Goal: Task Accomplishment & Management: Complete application form

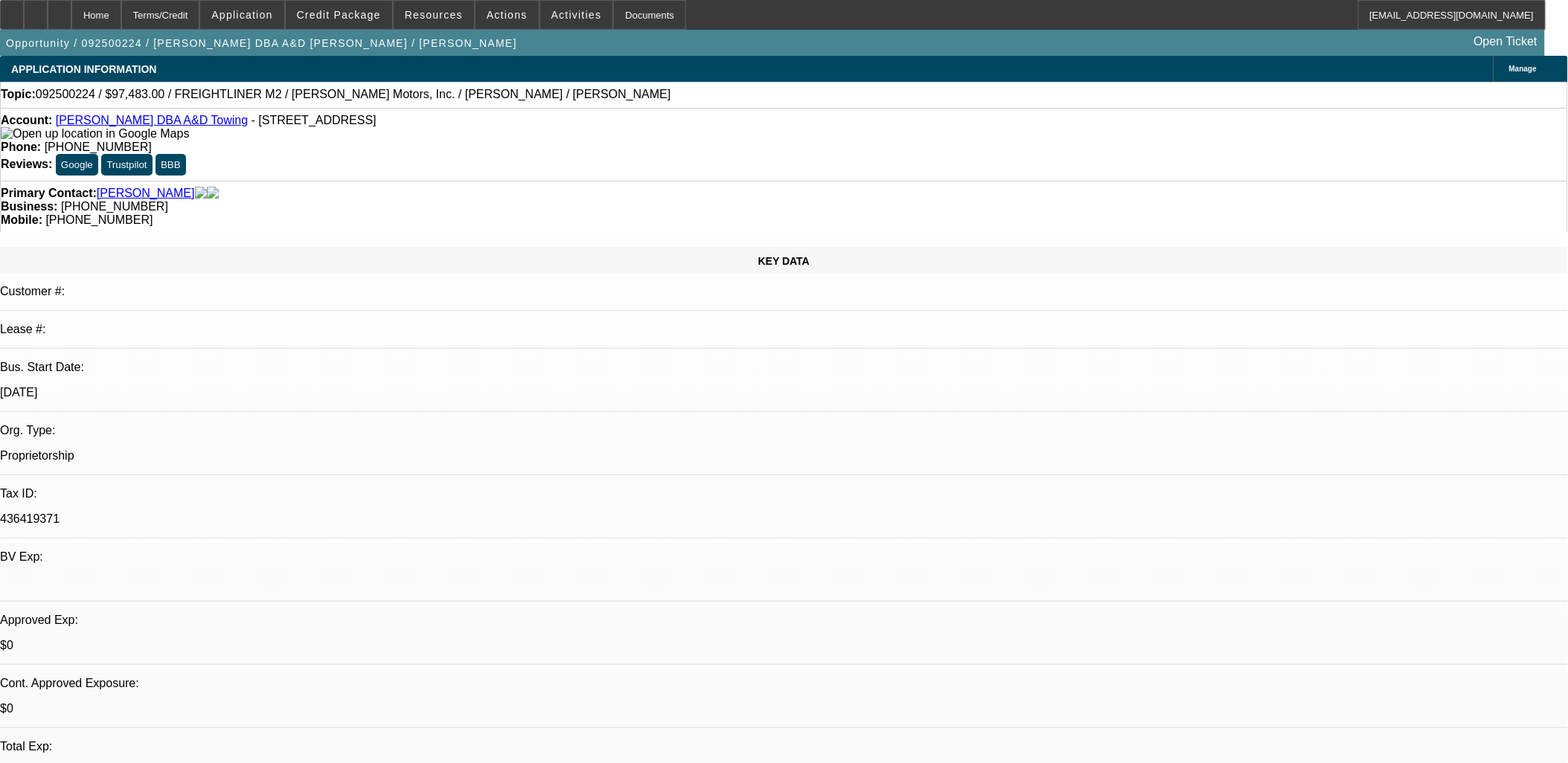
select select "0"
select select "2"
select select "0.1"
select select "0"
select select "2"
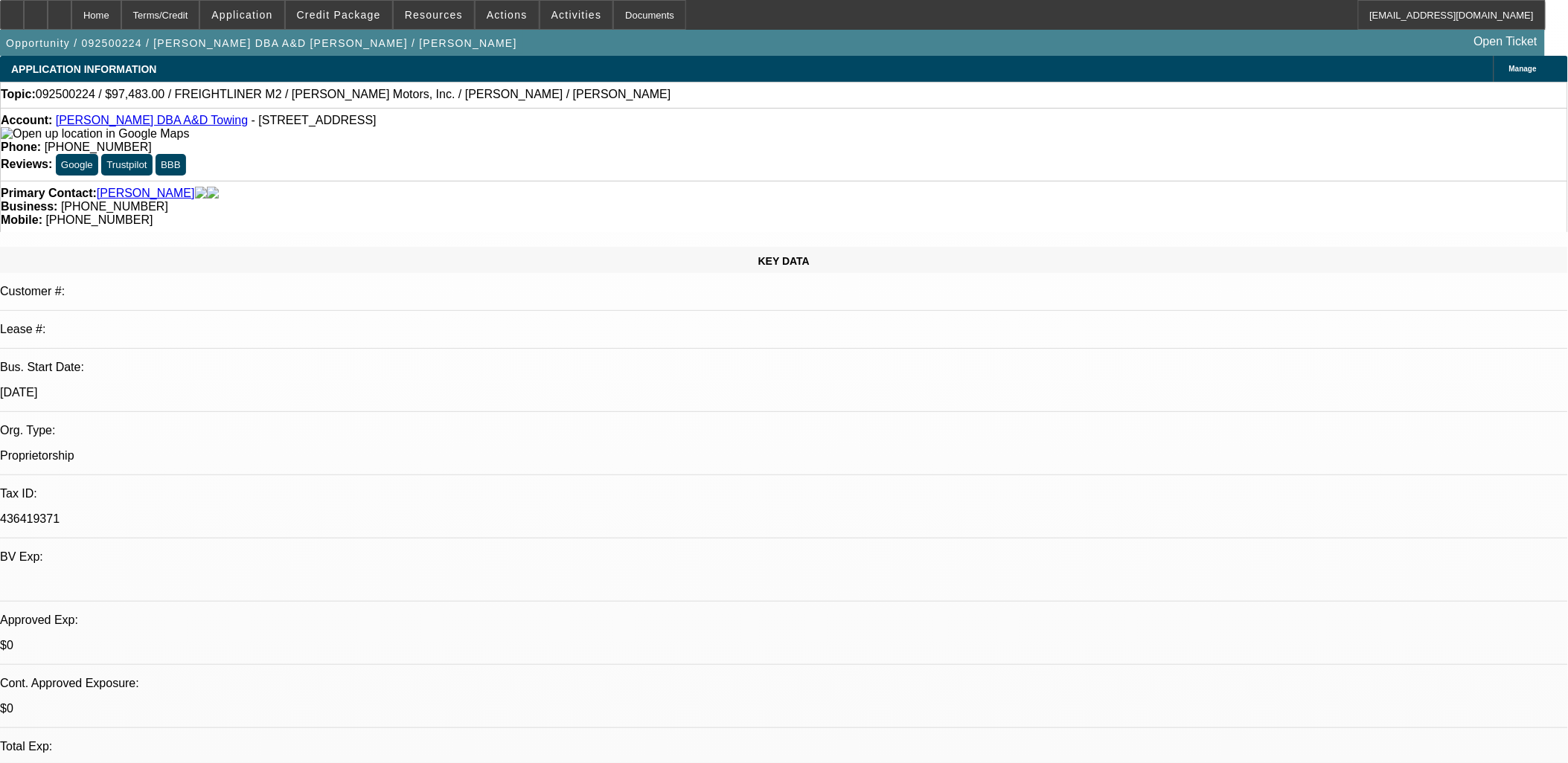
select select "0.1"
select select "1"
select select "2"
select select "4"
select select "1"
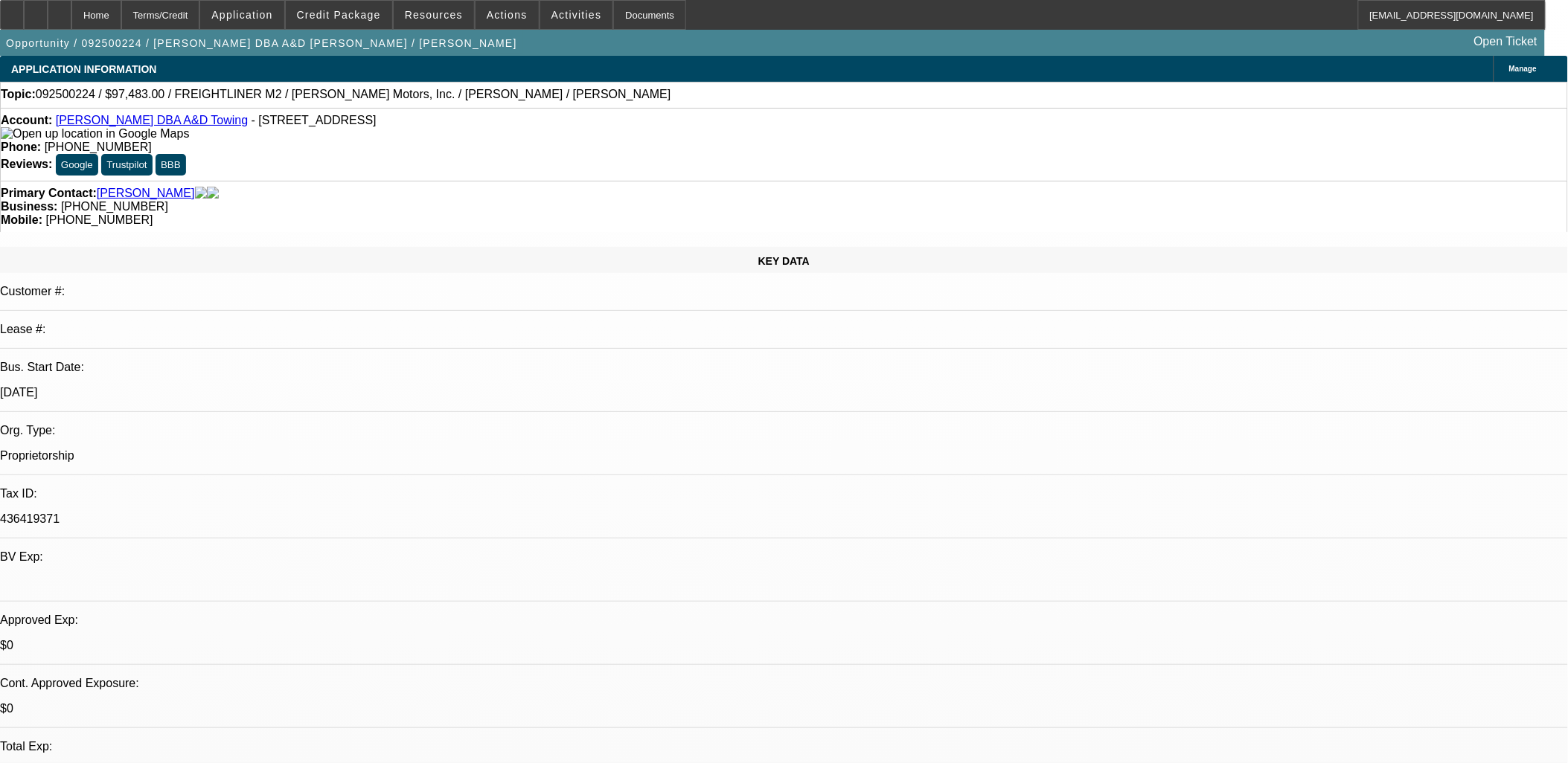
select select "2"
select select "4"
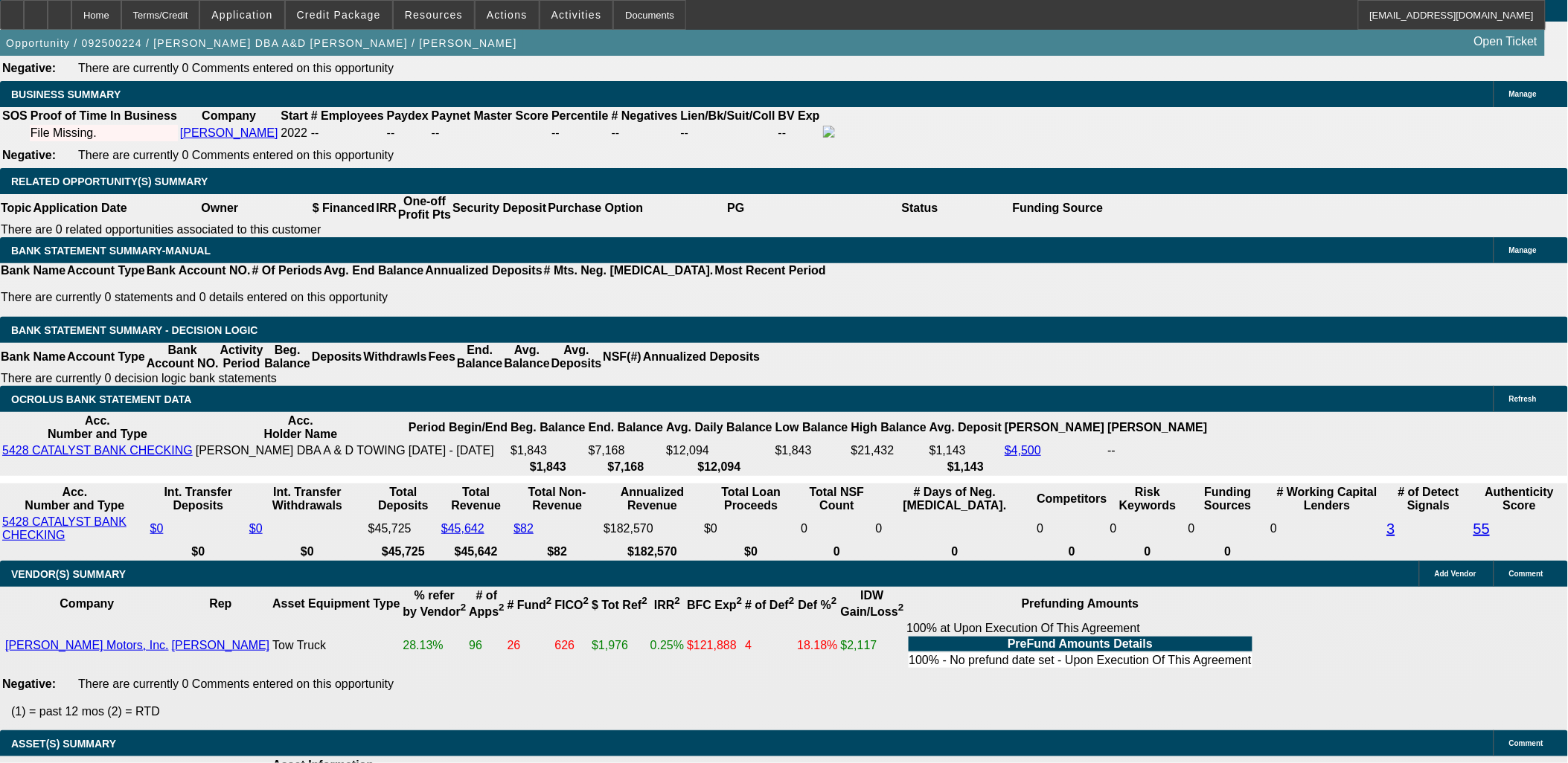
scroll to position [2148, 0]
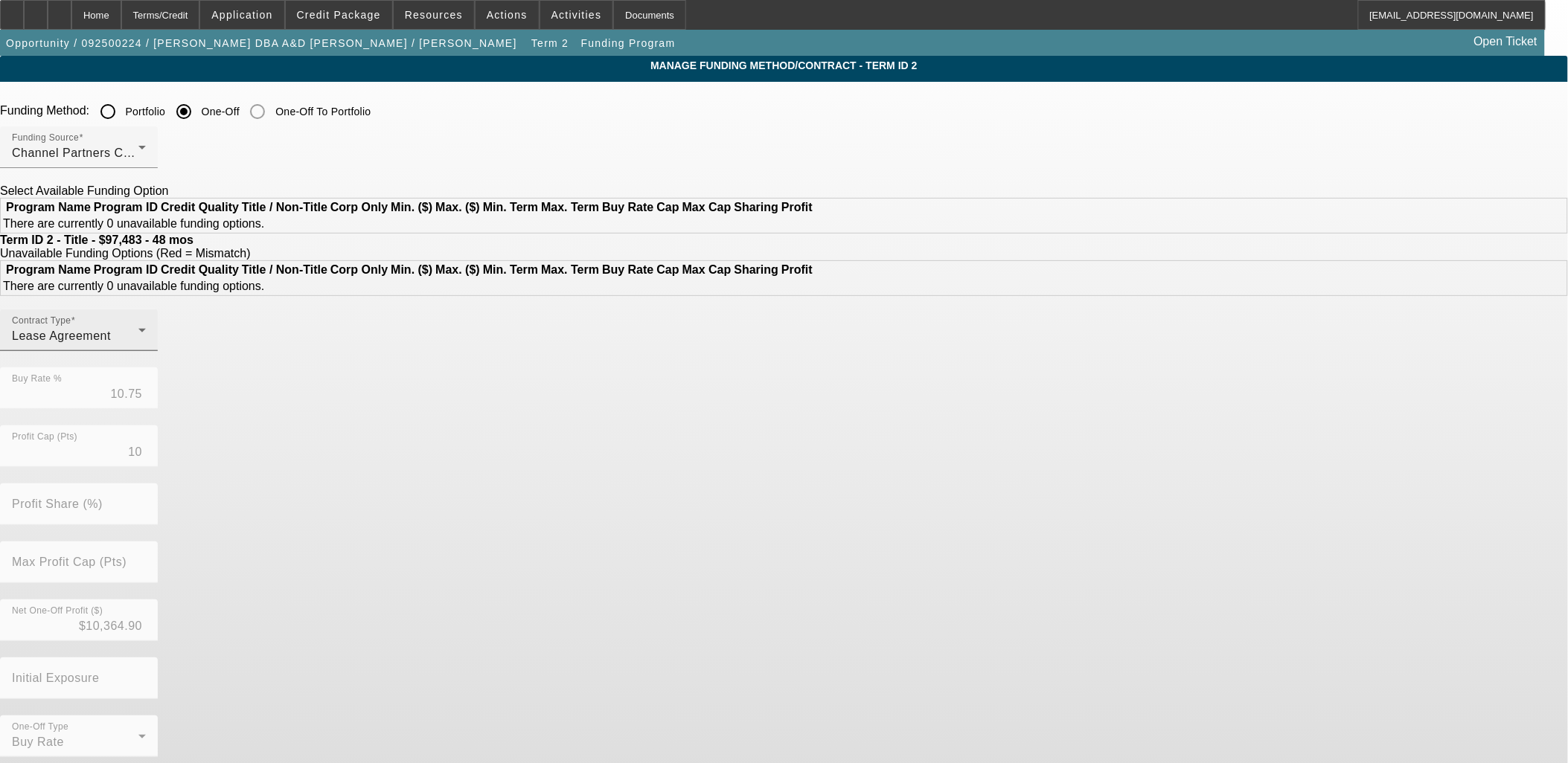
click at [151, 339] on icon at bounding box center [142, 330] width 18 height 18
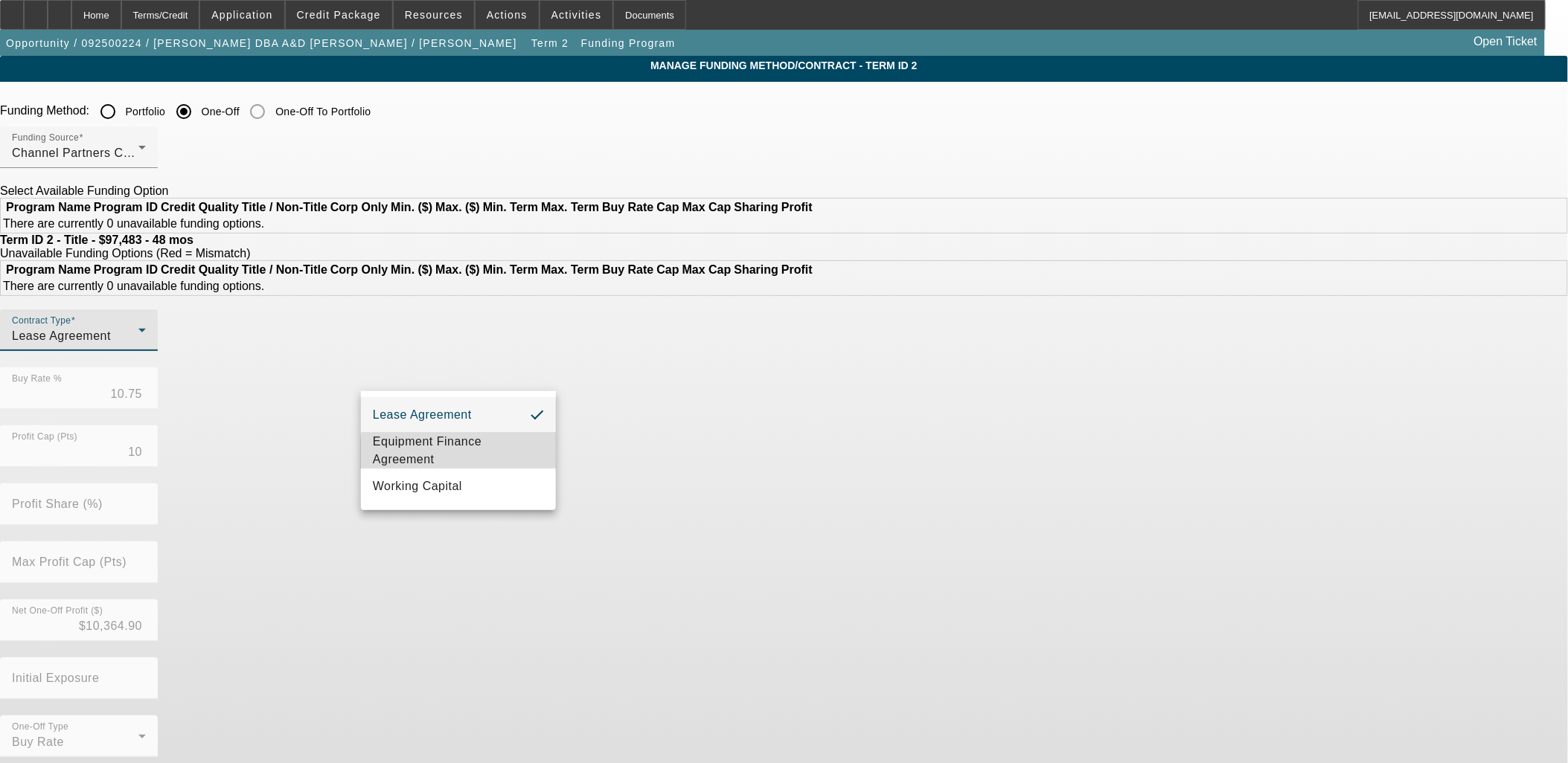
click at [514, 455] on span "Equipment Finance Agreement" at bounding box center [458, 451] width 171 height 36
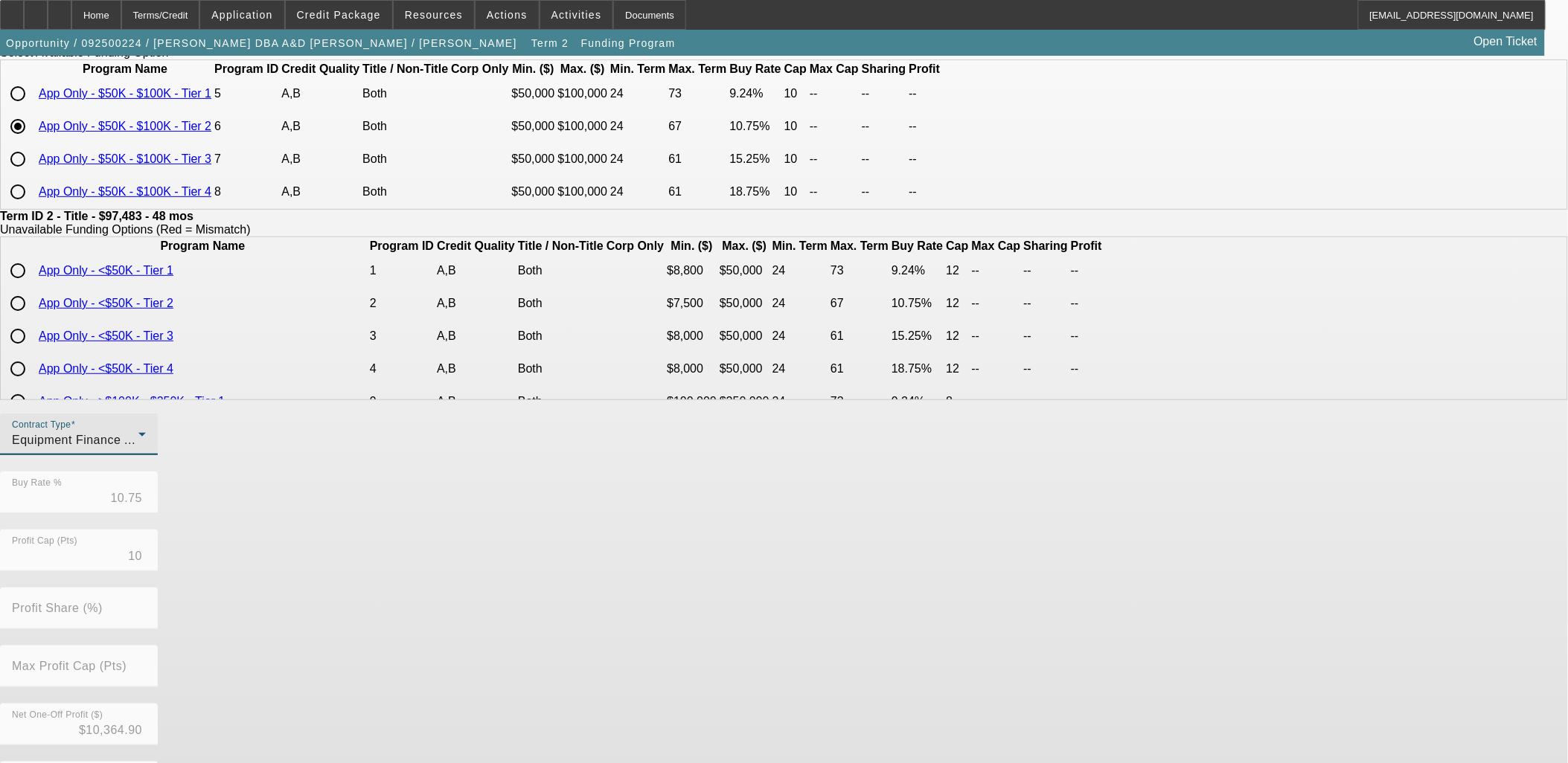
scroll to position [262, 0]
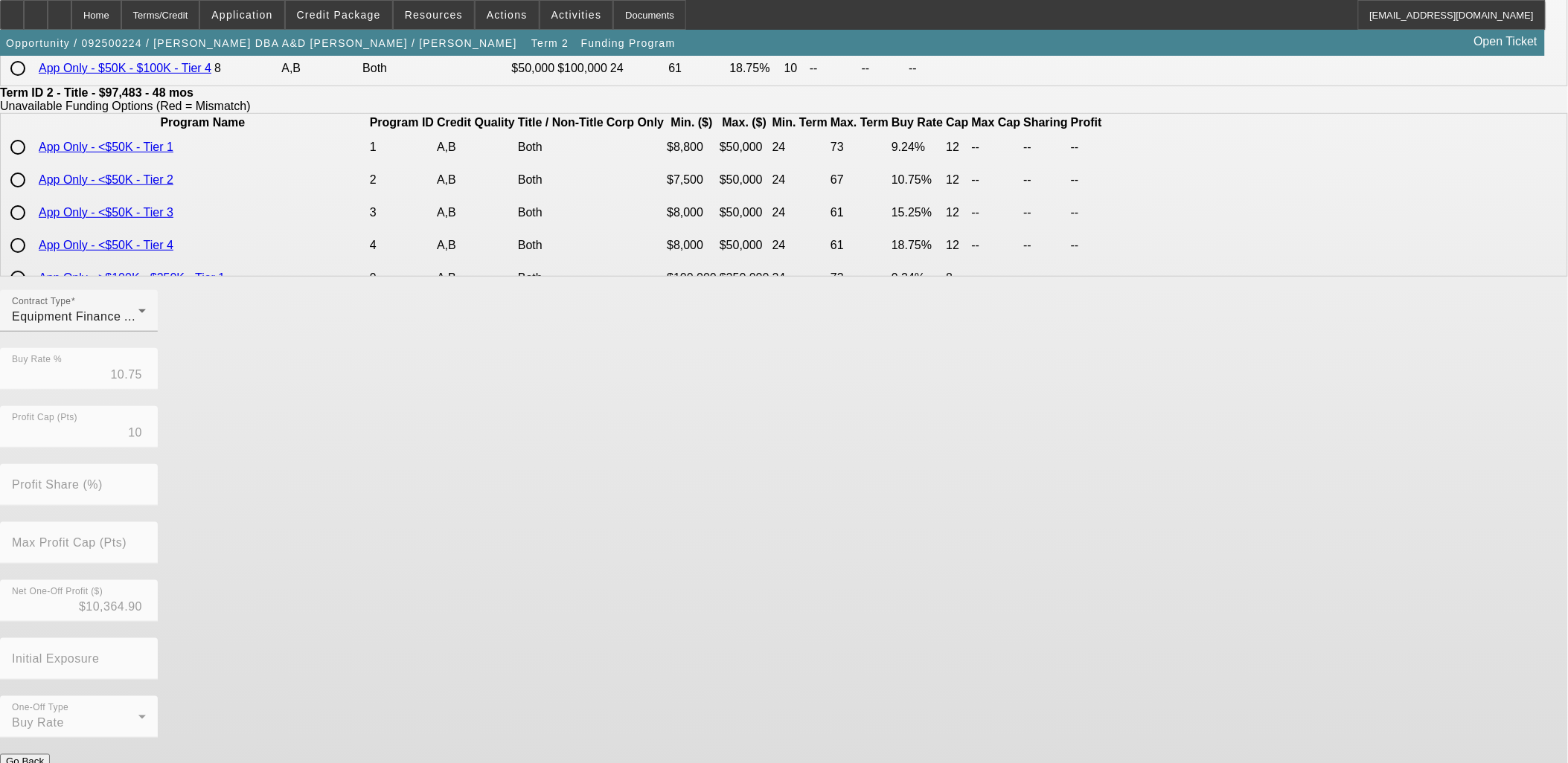
click at [42, 762] on button "Submit" at bounding box center [21, 777] width 42 height 15
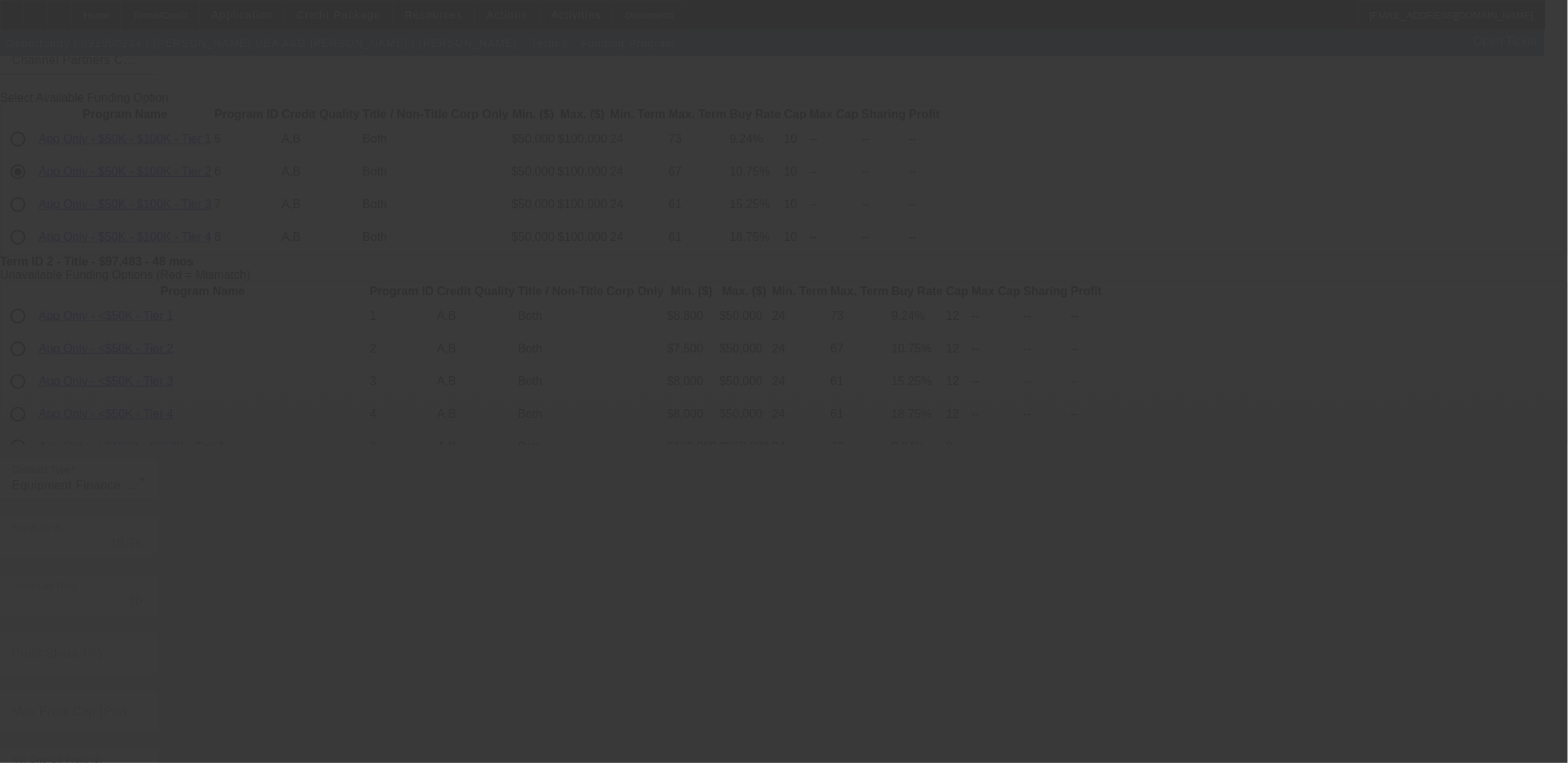
scroll to position [0, 0]
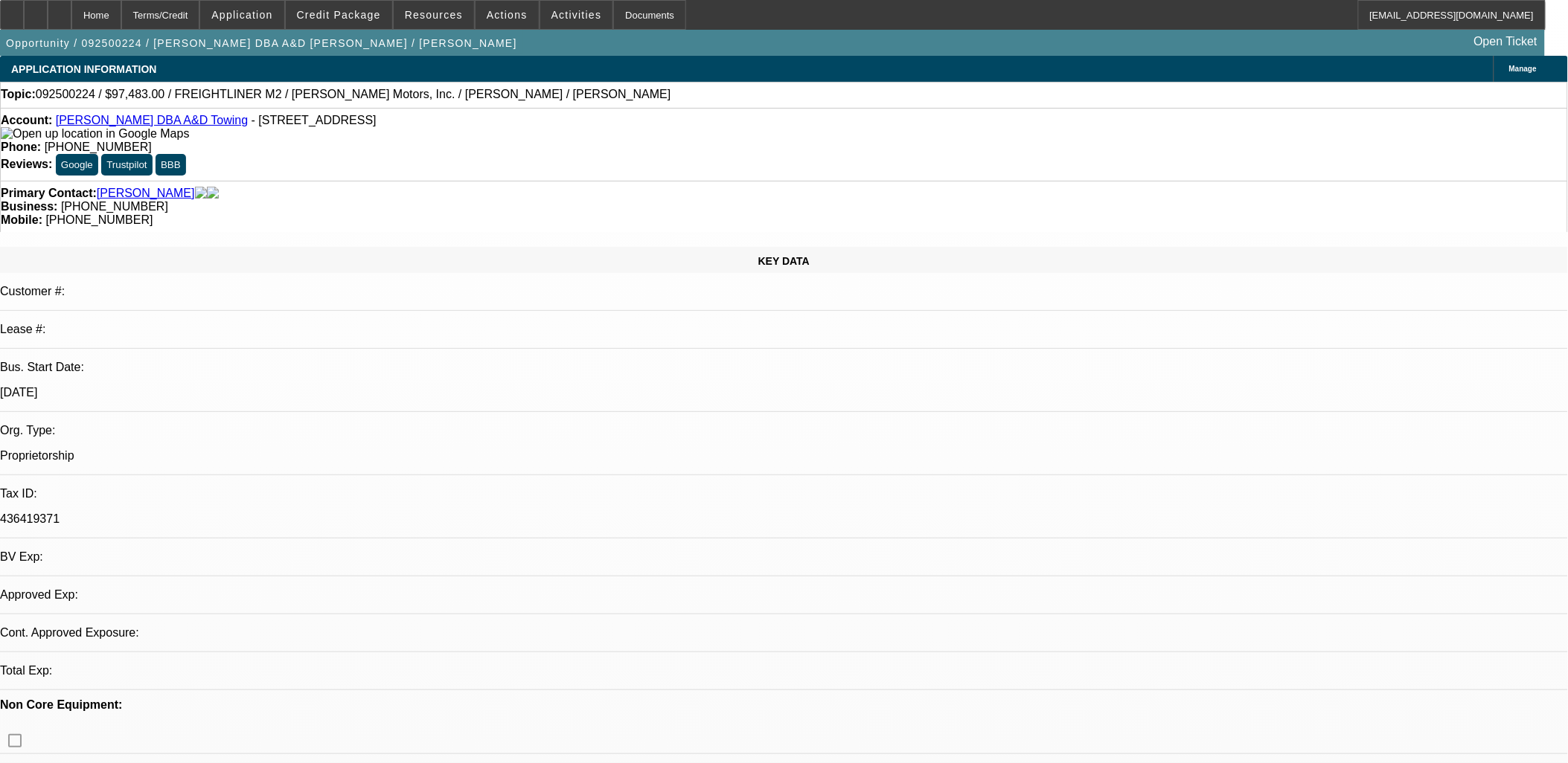
select select "0"
select select "2"
select select "0"
select select "6"
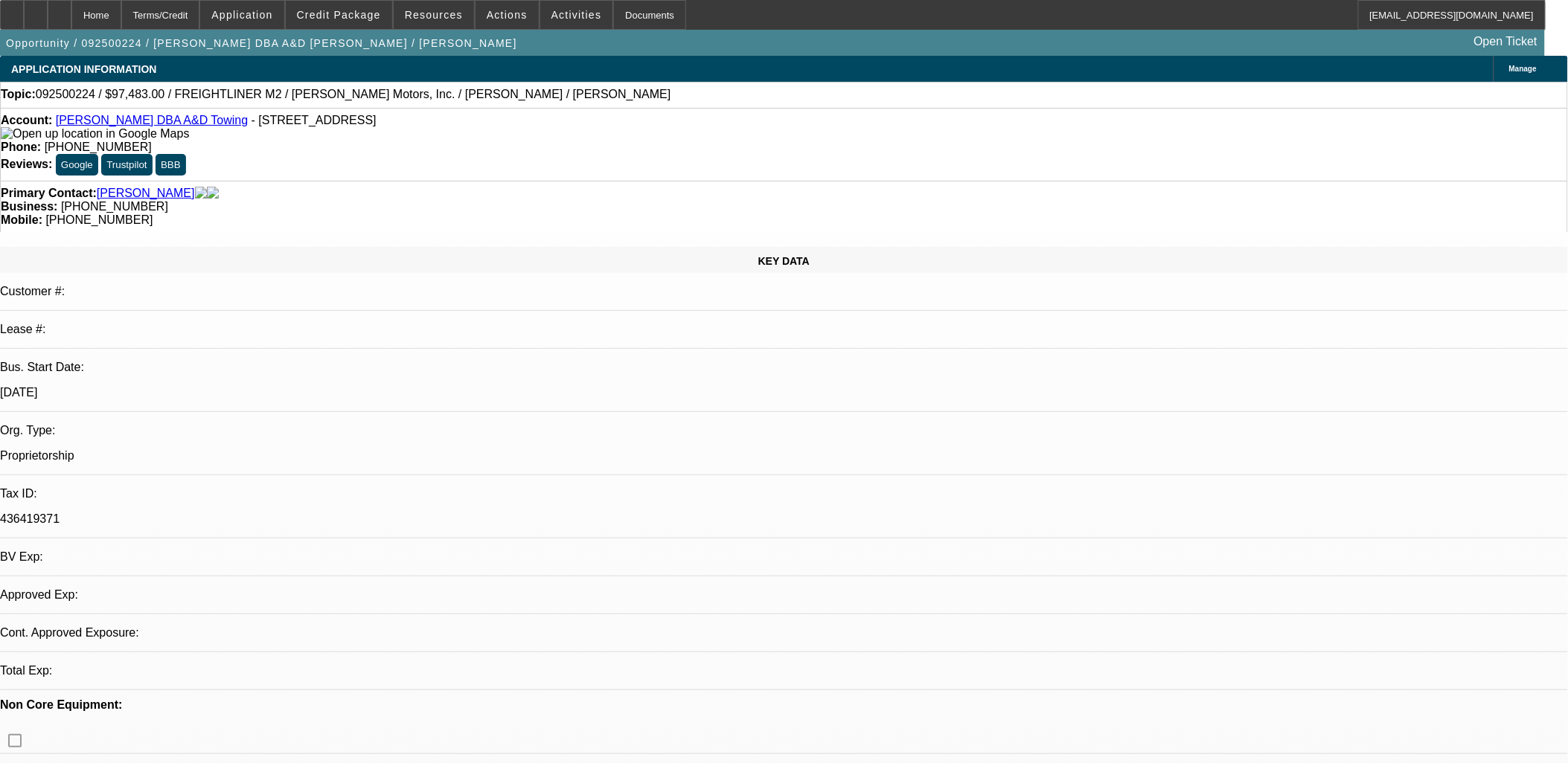
select select "0"
select select "2"
select select "0.1"
select select "4"
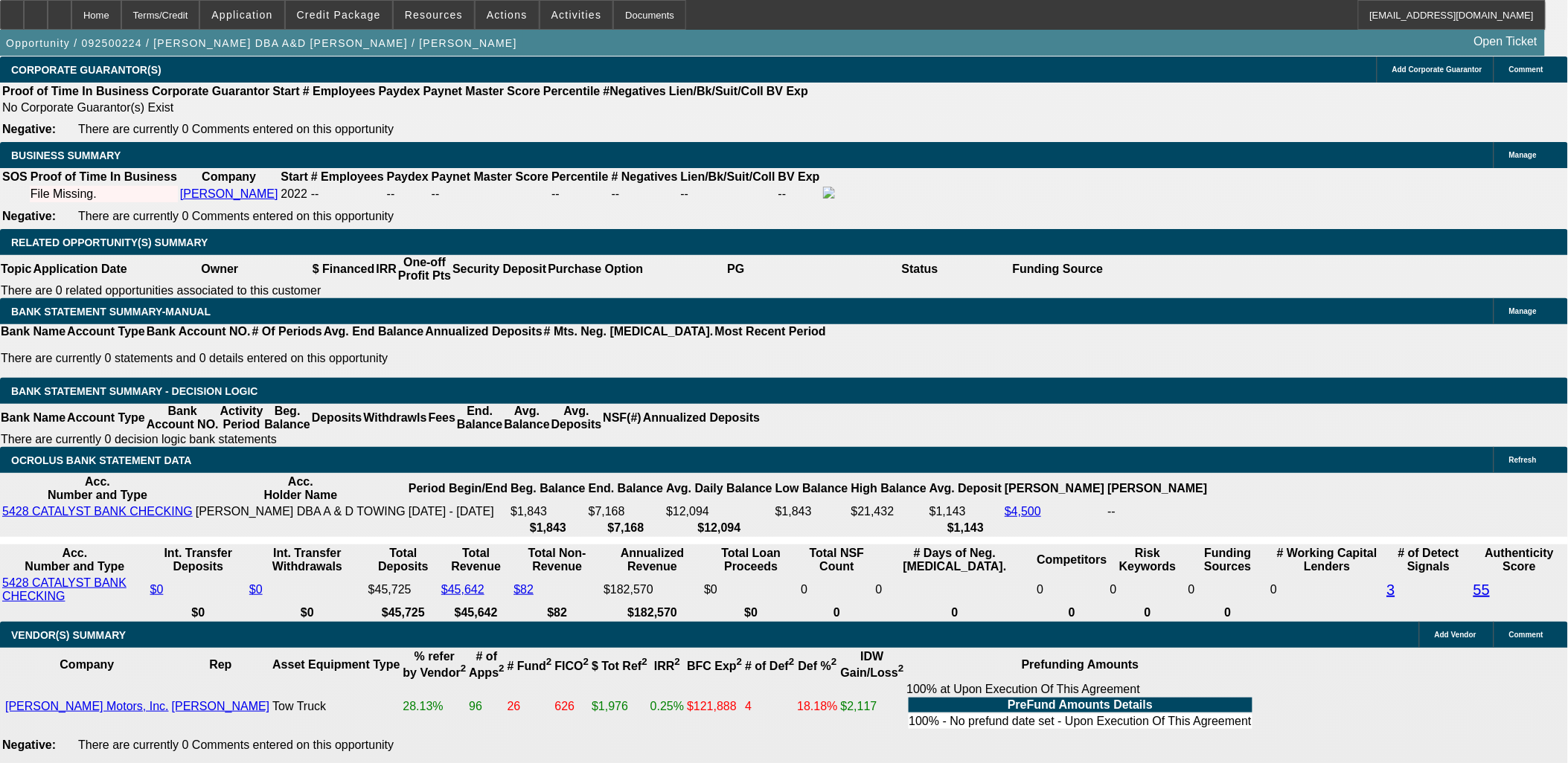
scroll to position [2397, 0]
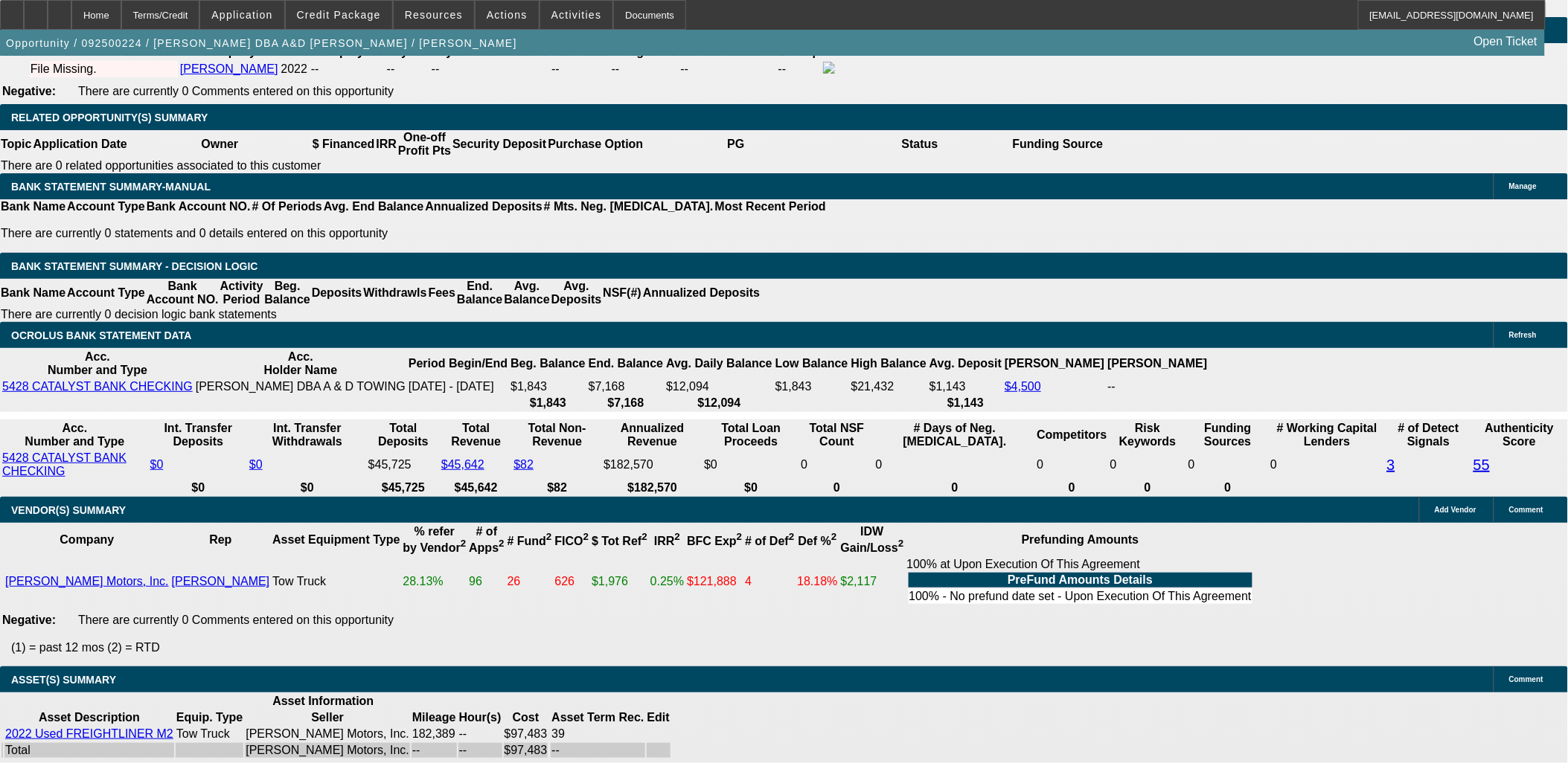
drag, startPoint x: 316, startPoint y: 248, endPoint x: 327, endPoint y: 252, distance: 11.7
type input "UNKNOWN"
type input "42"
type input "$5,802.60"
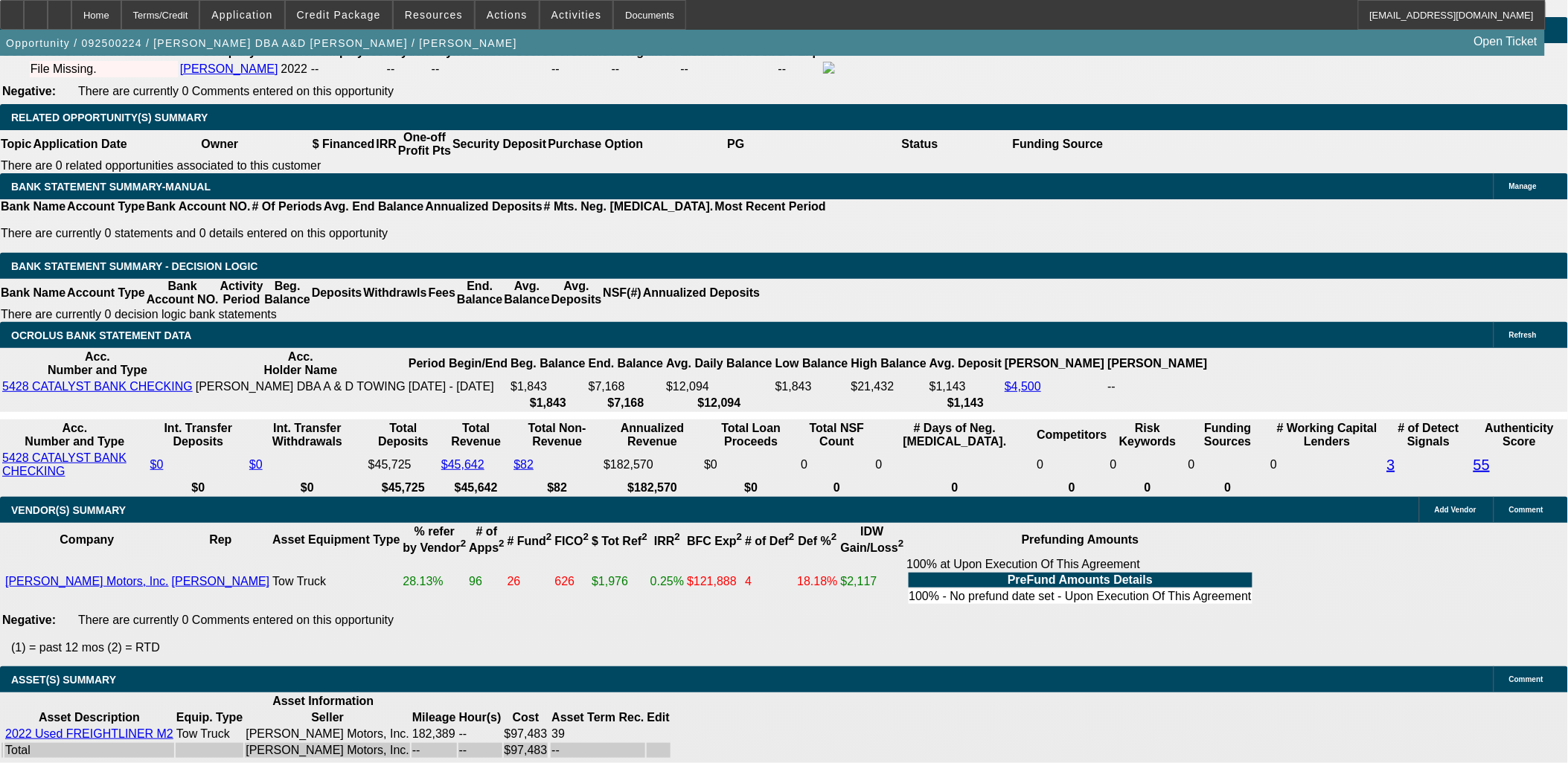
type input "$2,901.30"
type input "42"
drag, startPoint x: 357, startPoint y: 254, endPoint x: 367, endPoint y: 251, distance: 10.4
type input "15"
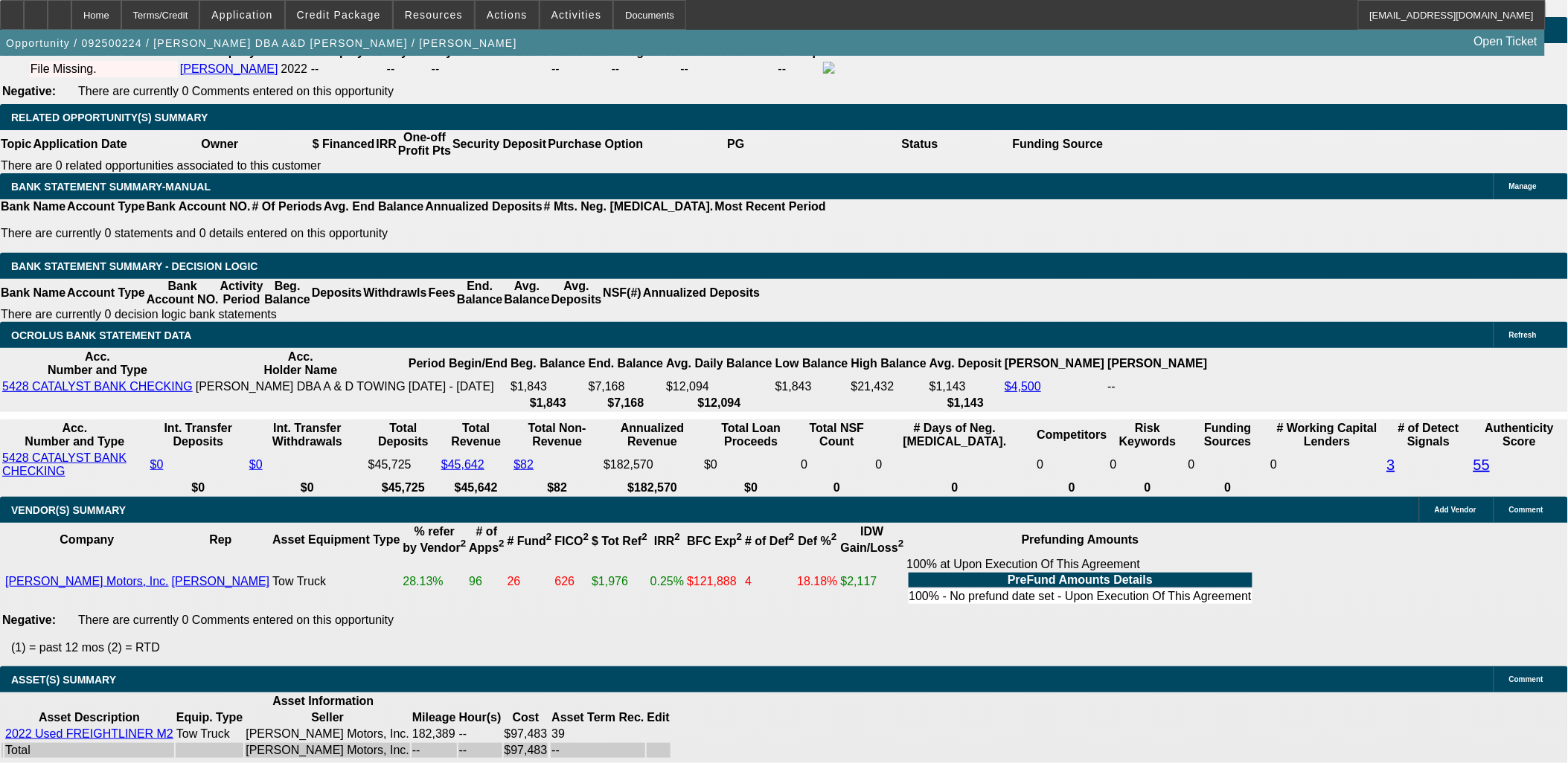
type input "$5,995.02"
type input "$2,997.51"
type input "15"
drag, startPoint x: 272, startPoint y: 246, endPoint x: 325, endPoint y: 248, distance: 53.0
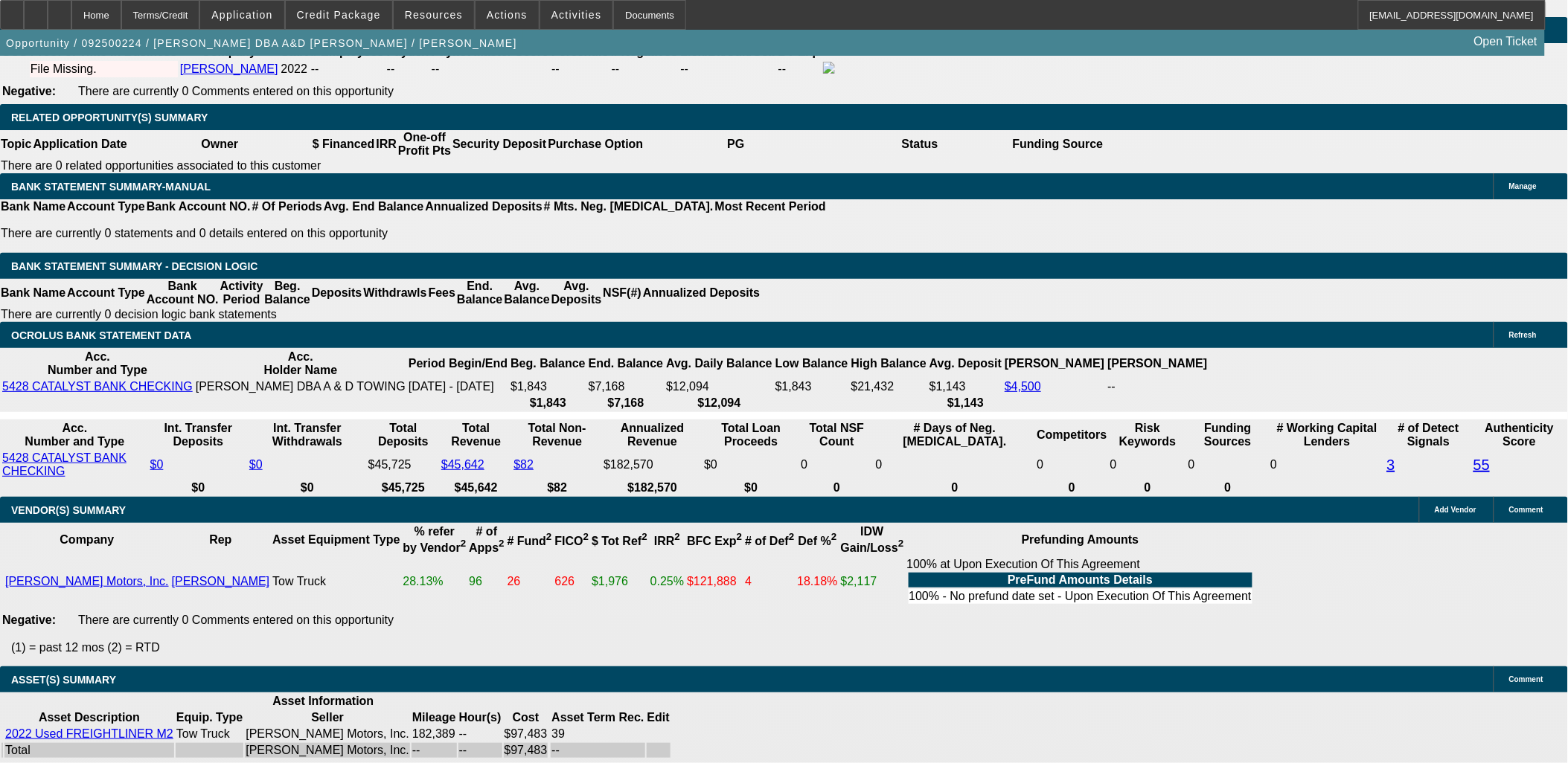
type input "2999.9"
type input "$5,999.80"
type input "2999.99"
type input "$5,999.98"
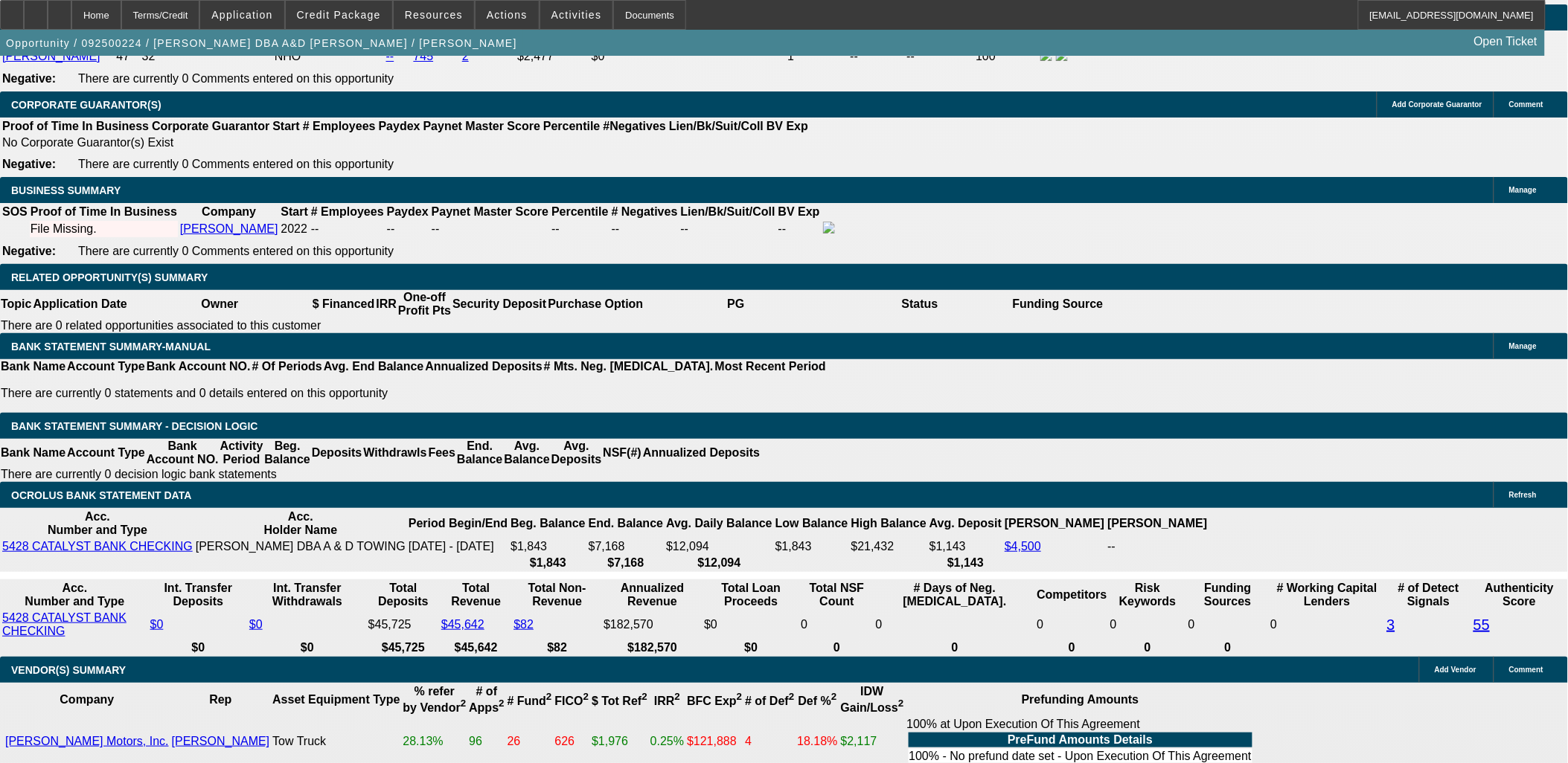
type input "15.1"
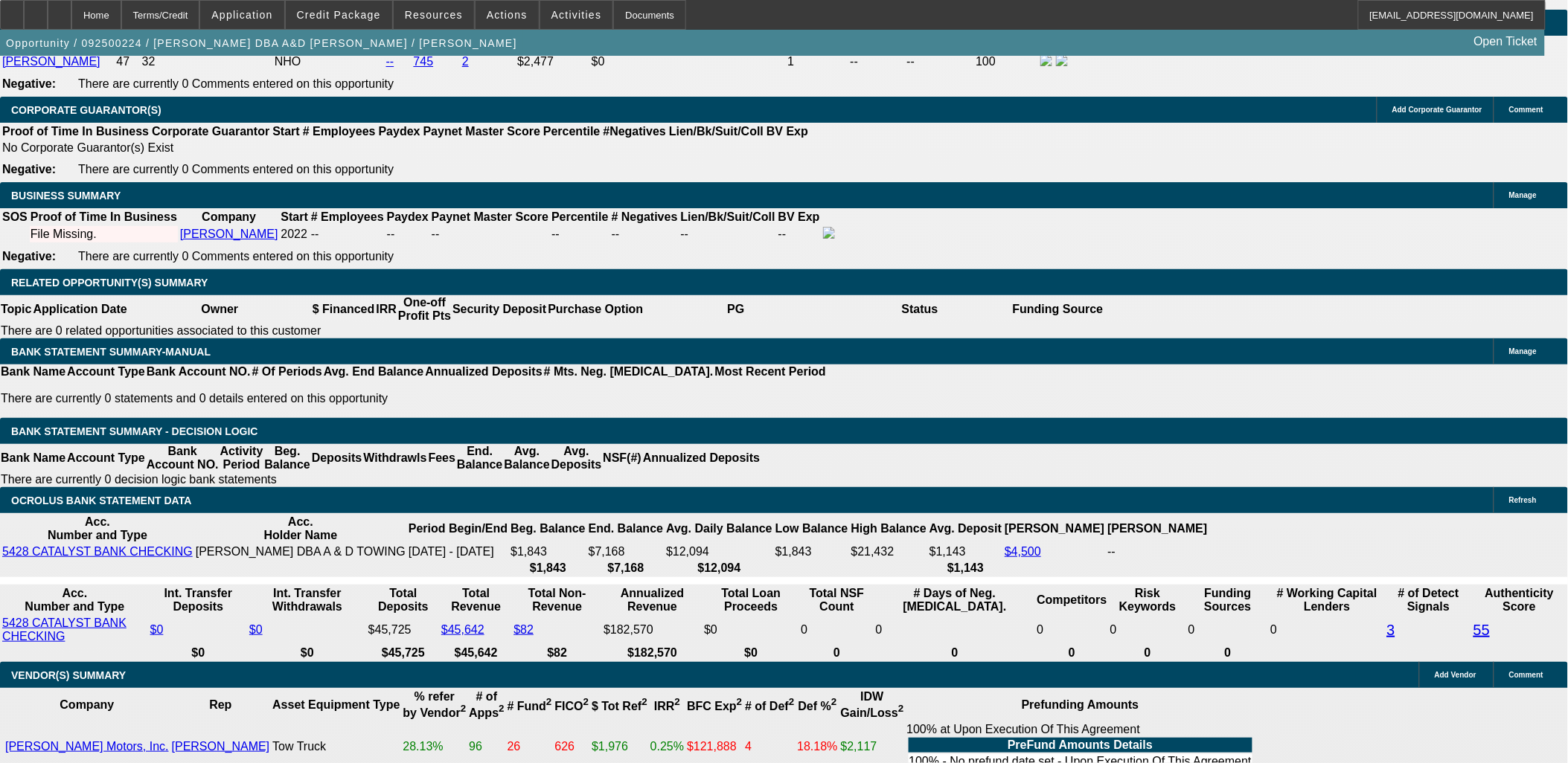
type input "$2,999.99"
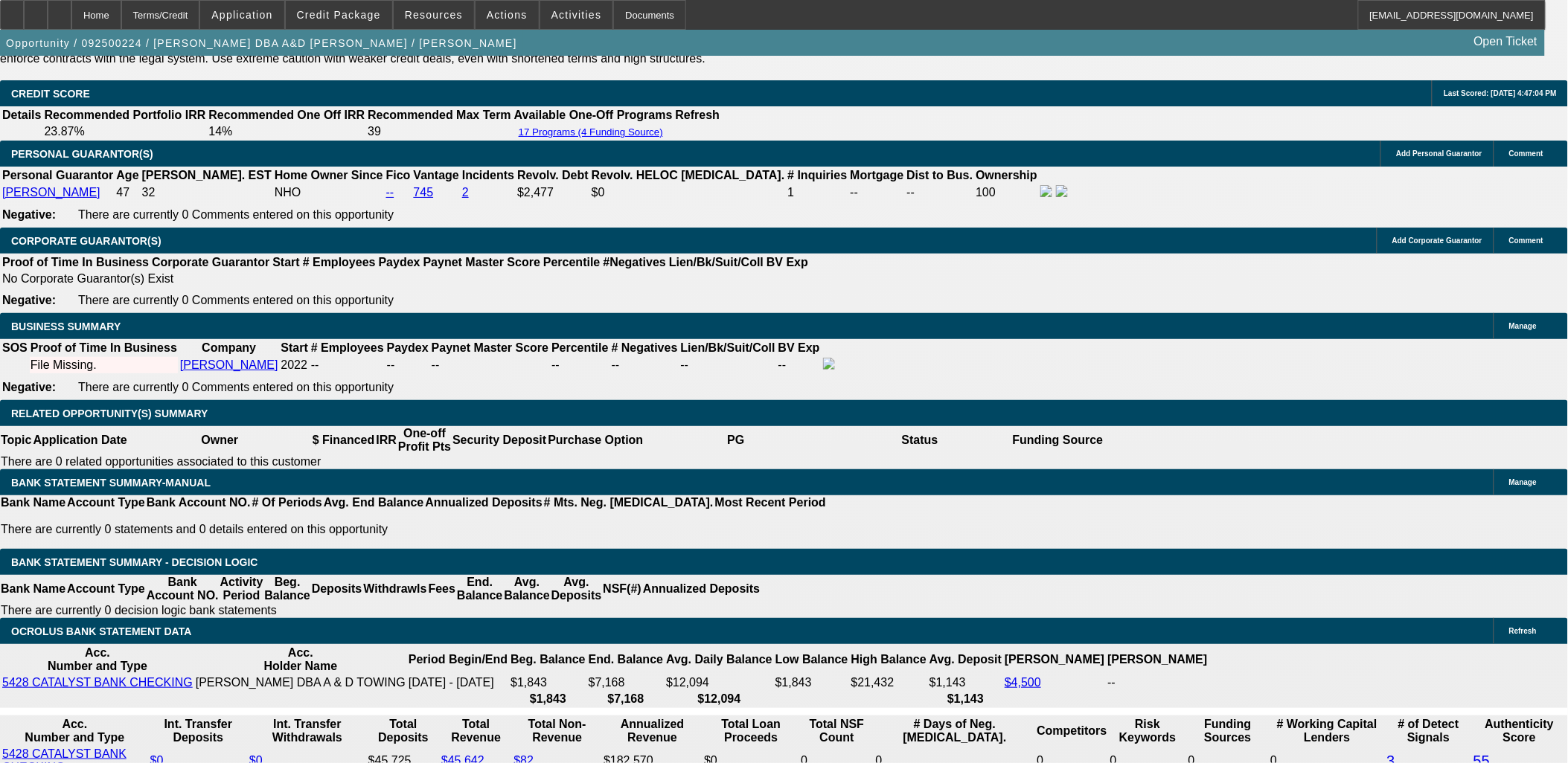
scroll to position [2066, 0]
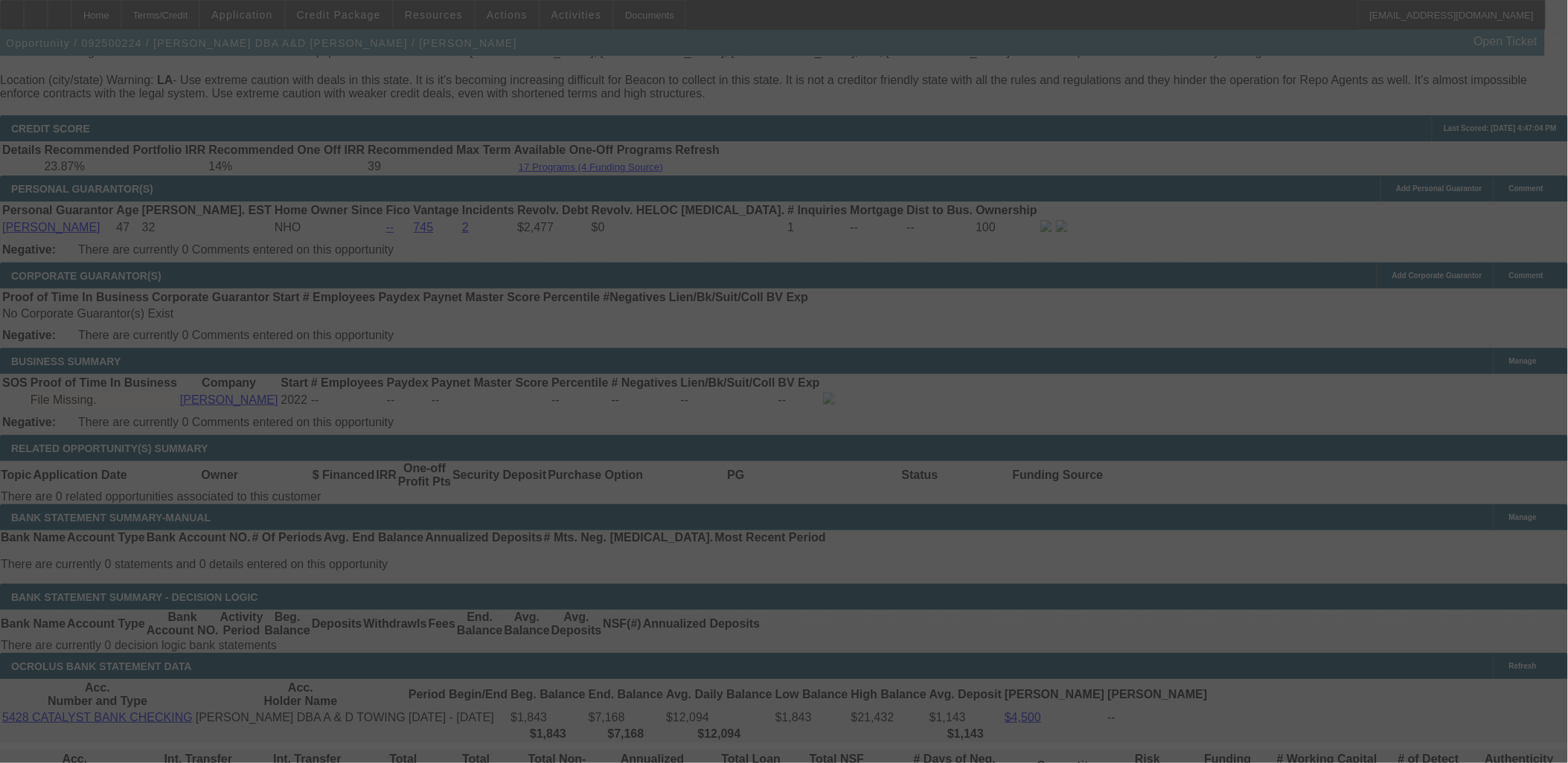
select select "0"
select select "2"
select select "0"
select select "6"
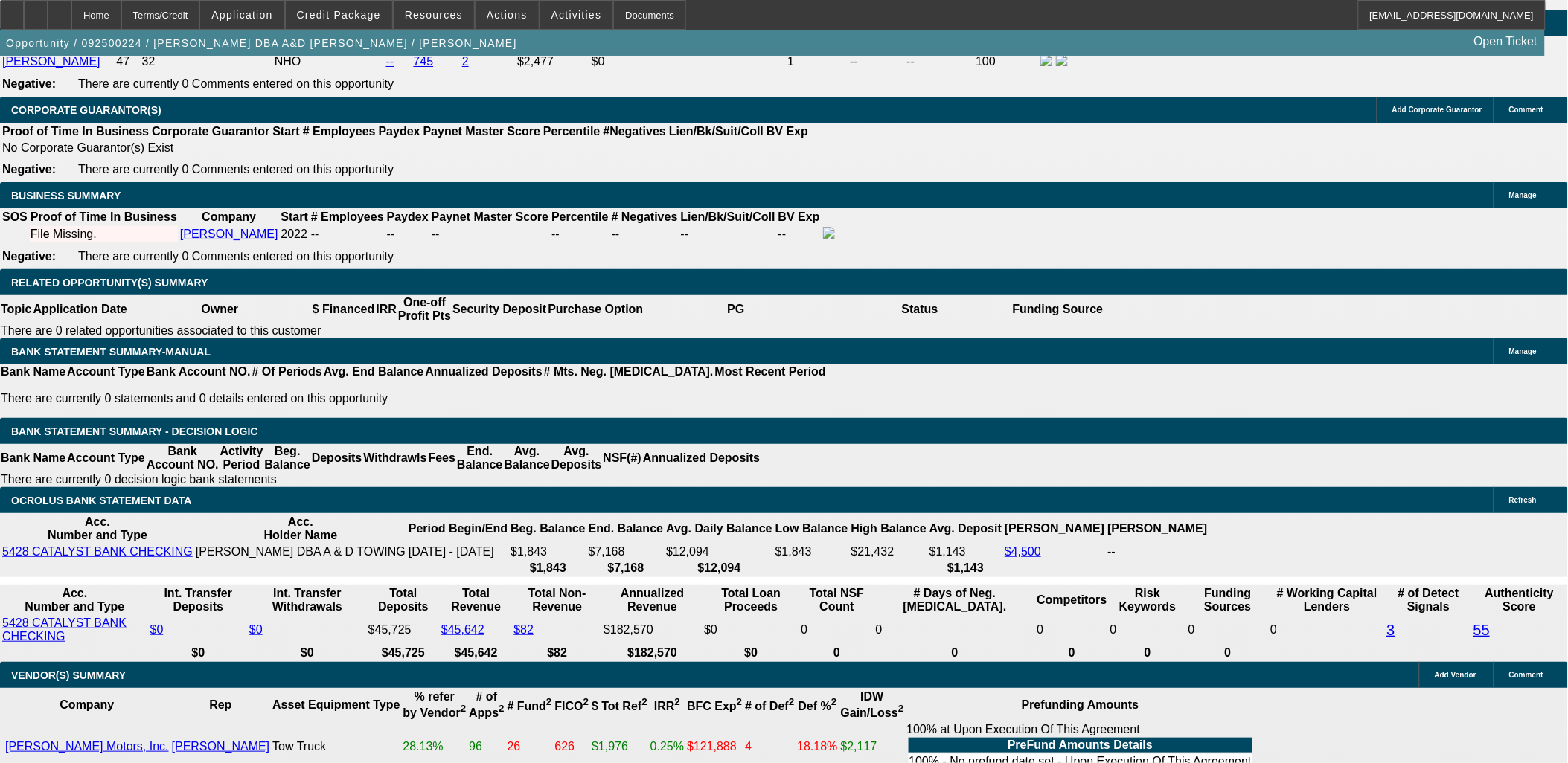
scroll to position [165, 0]
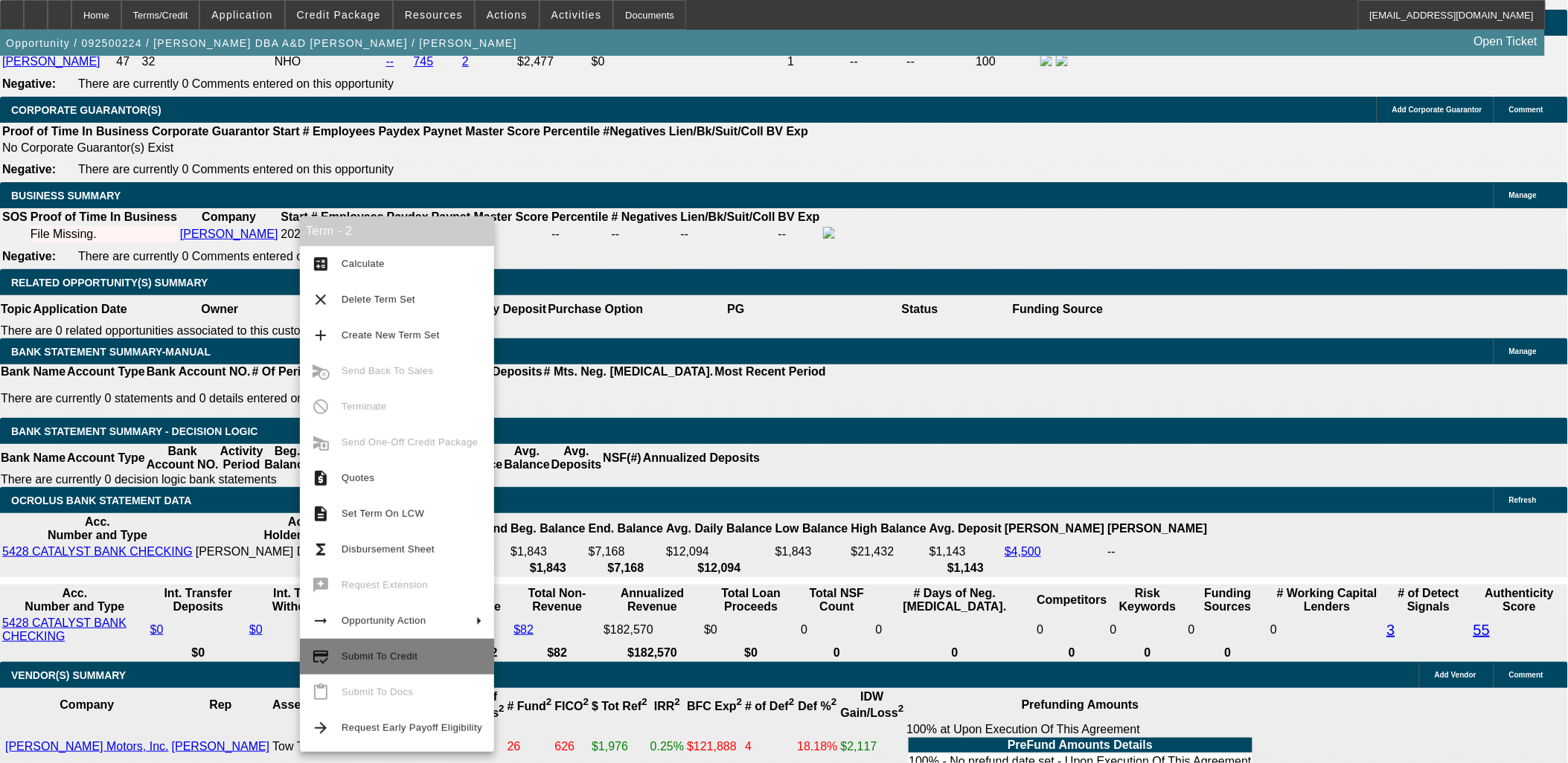
click at [369, 660] on span "Submit To Credit" at bounding box center [379, 656] width 76 height 11
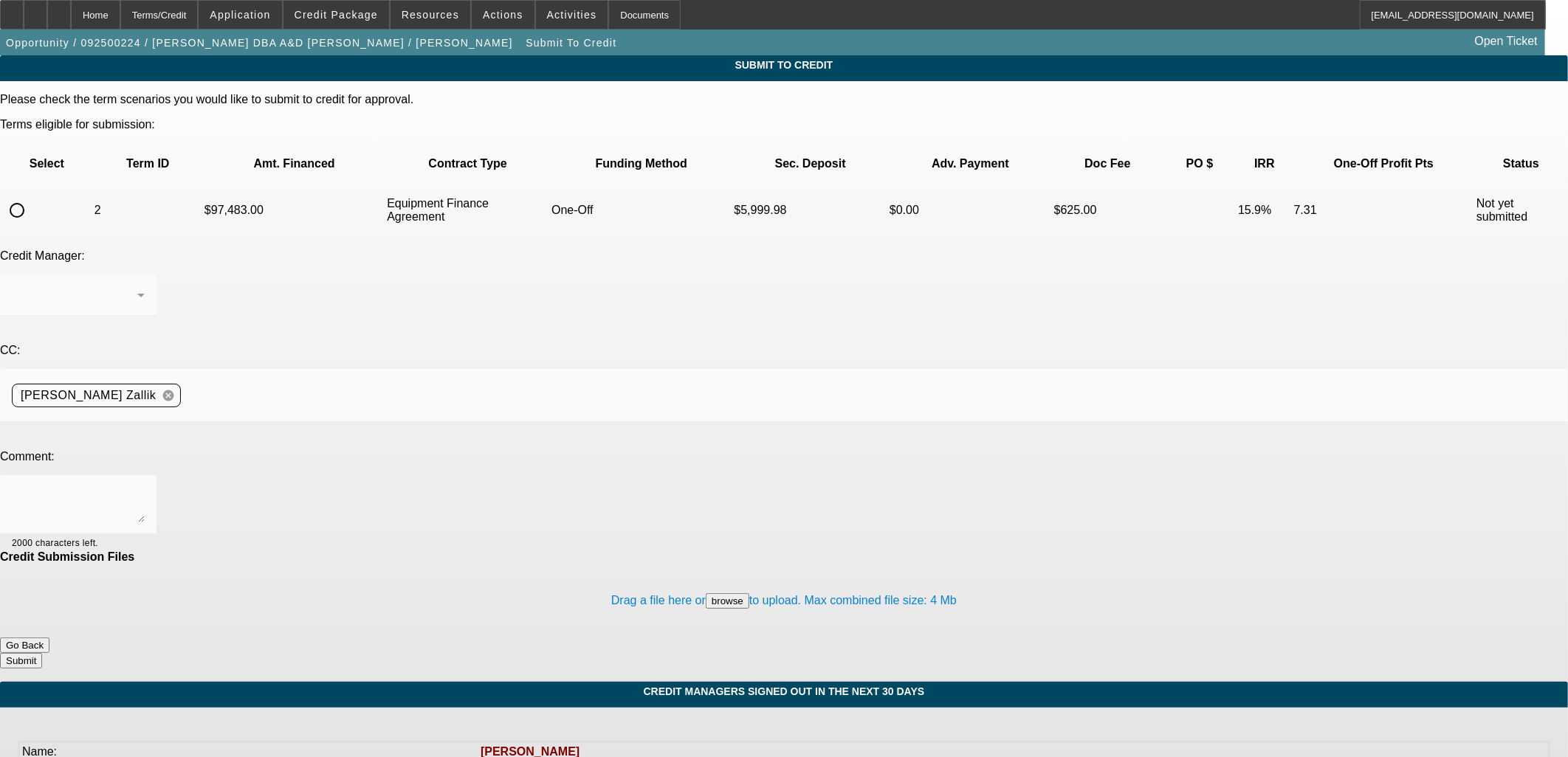
click at [32, 196] on input "radio" at bounding box center [17, 210] width 30 height 30
radio input "true"
click at [145, 487] on textarea at bounding box center [78, 505] width 133 height 35
type textarea "Please send to CP for 42 months EFA. Per my notes the business was established …"
drag, startPoint x: 741, startPoint y: 395, endPoint x: 738, endPoint y: 350, distance: 45.1
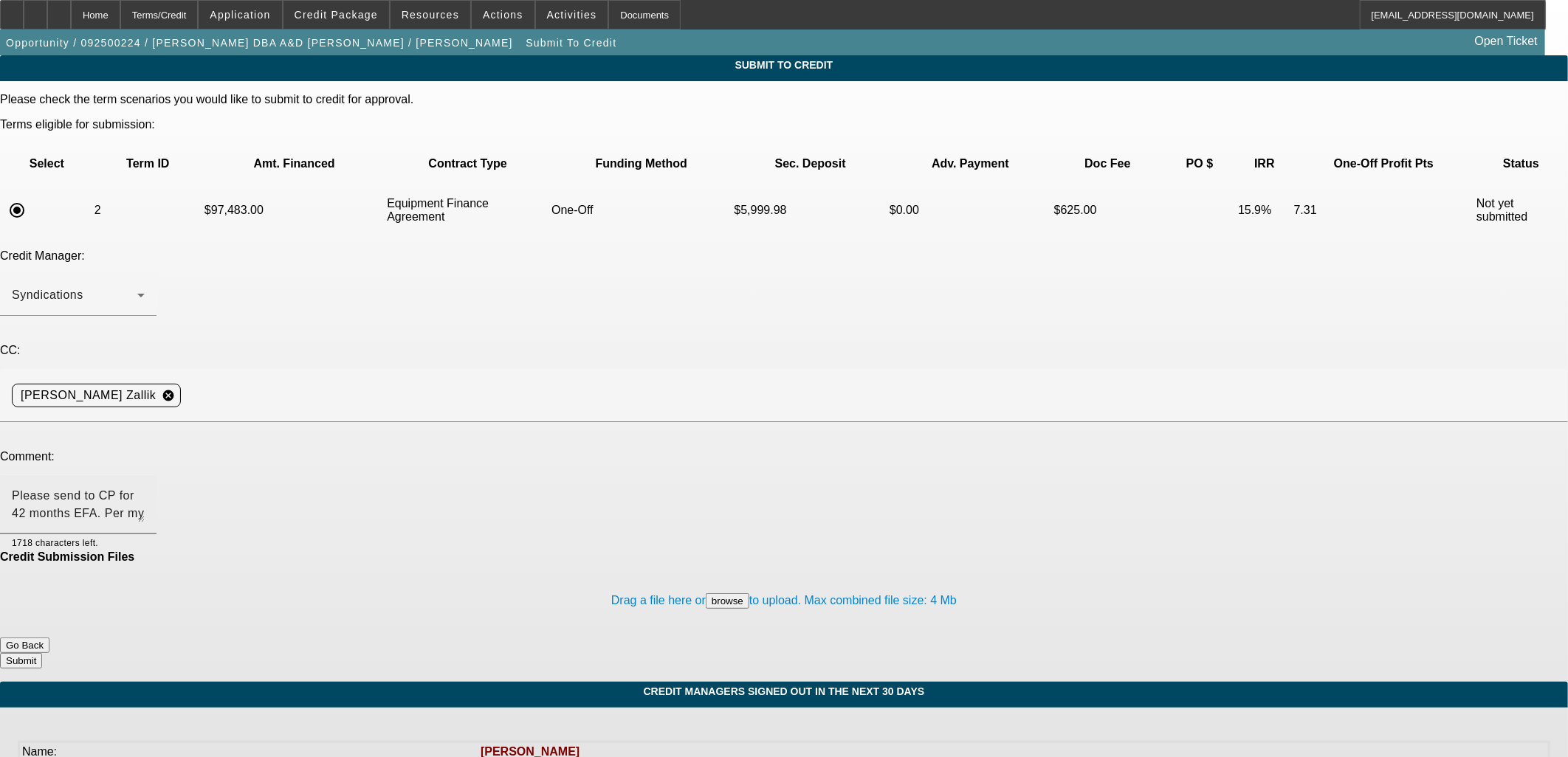
click at [145, 534] on div at bounding box center [121, 542] width 46 height 16
click at [145, 487] on textarea "Please send to CP for 42 months EFA. Per my notes the business was established …" at bounding box center [78, 505] width 133 height 35
click at [42, 653] on button "Submit" at bounding box center [21, 661] width 42 height 15
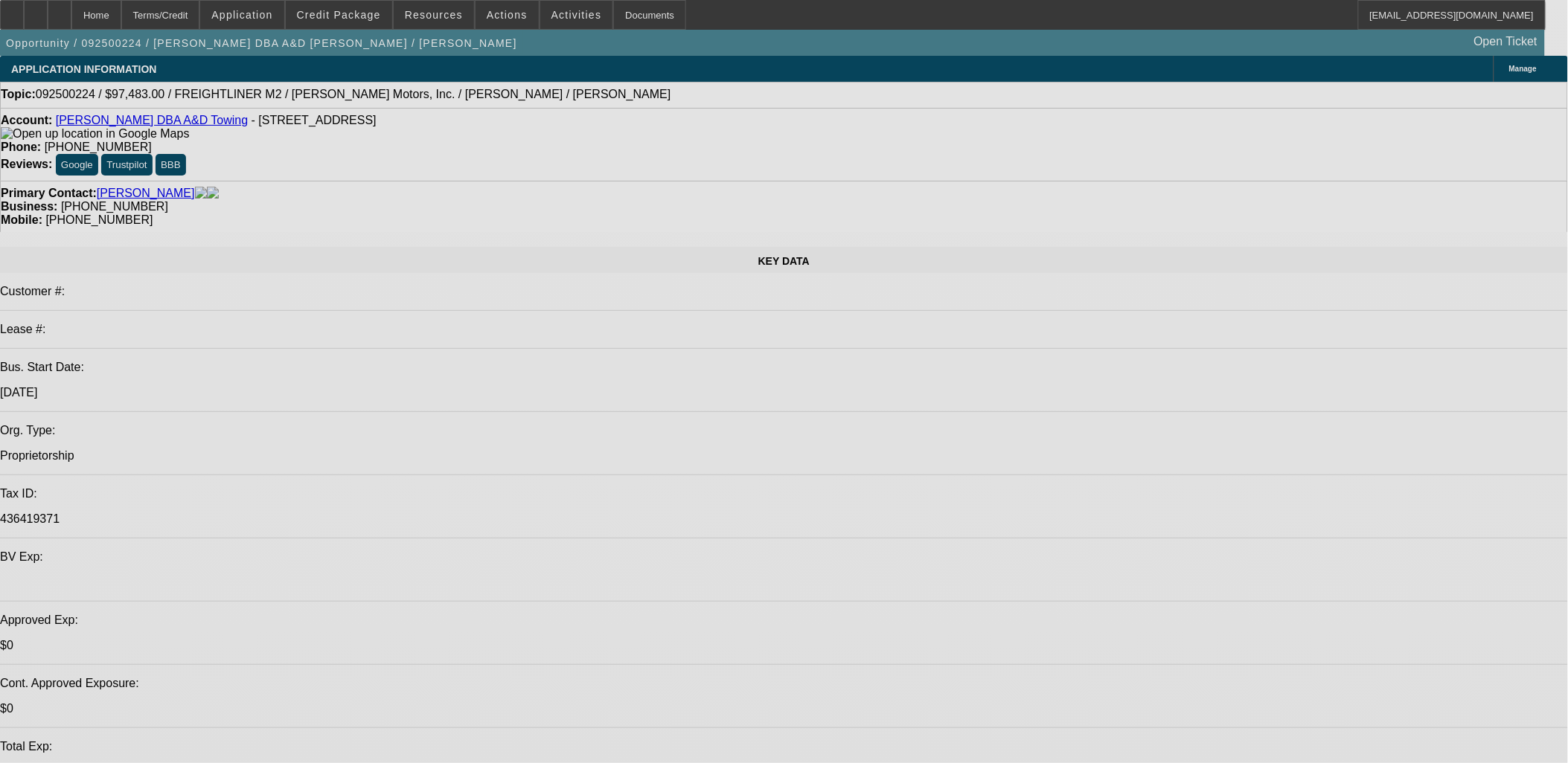
select select "0"
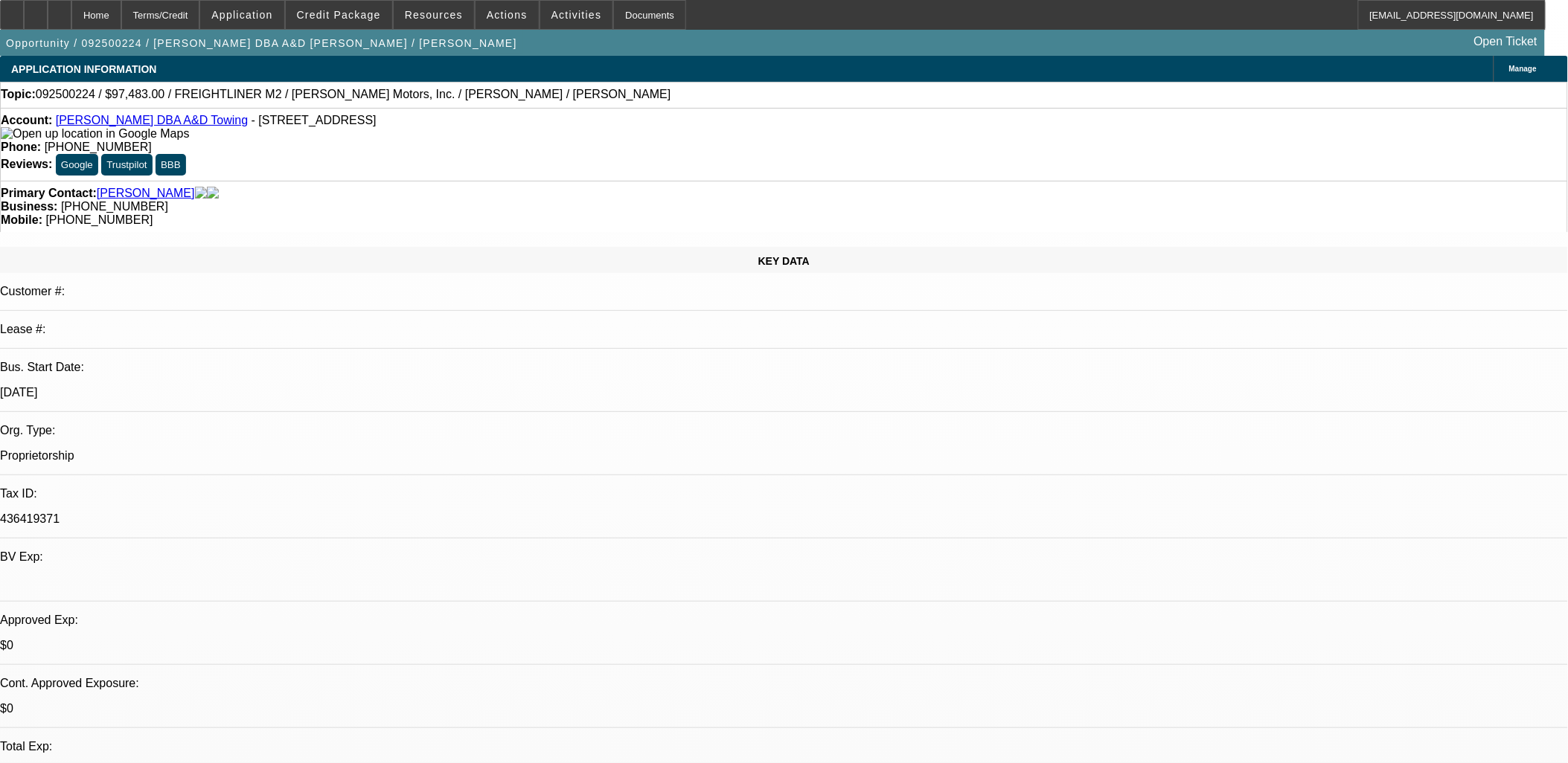
select select "2"
select select "0"
select select "6"
select select "0"
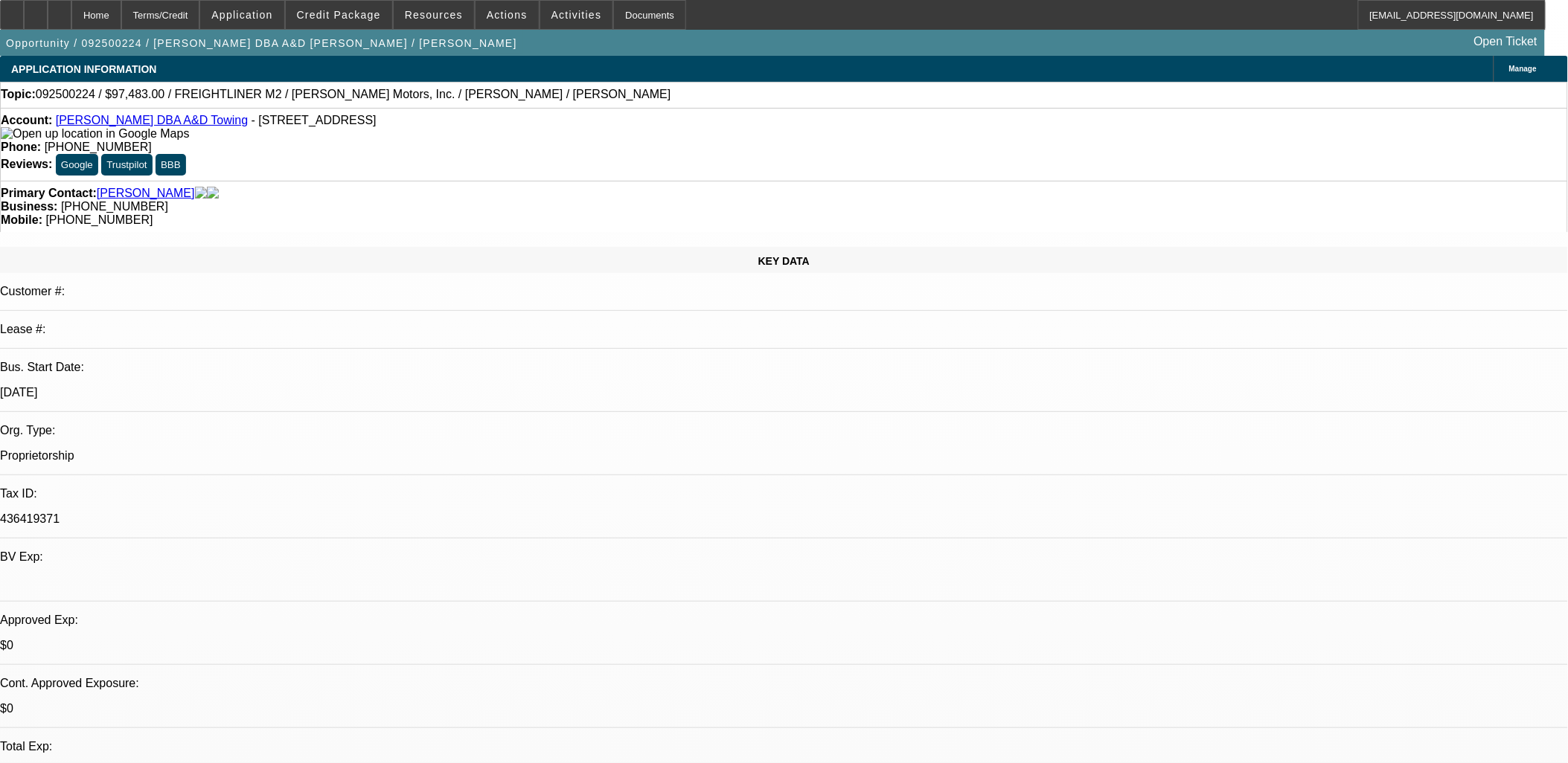
select select "2"
select select "0.1"
select select "4"
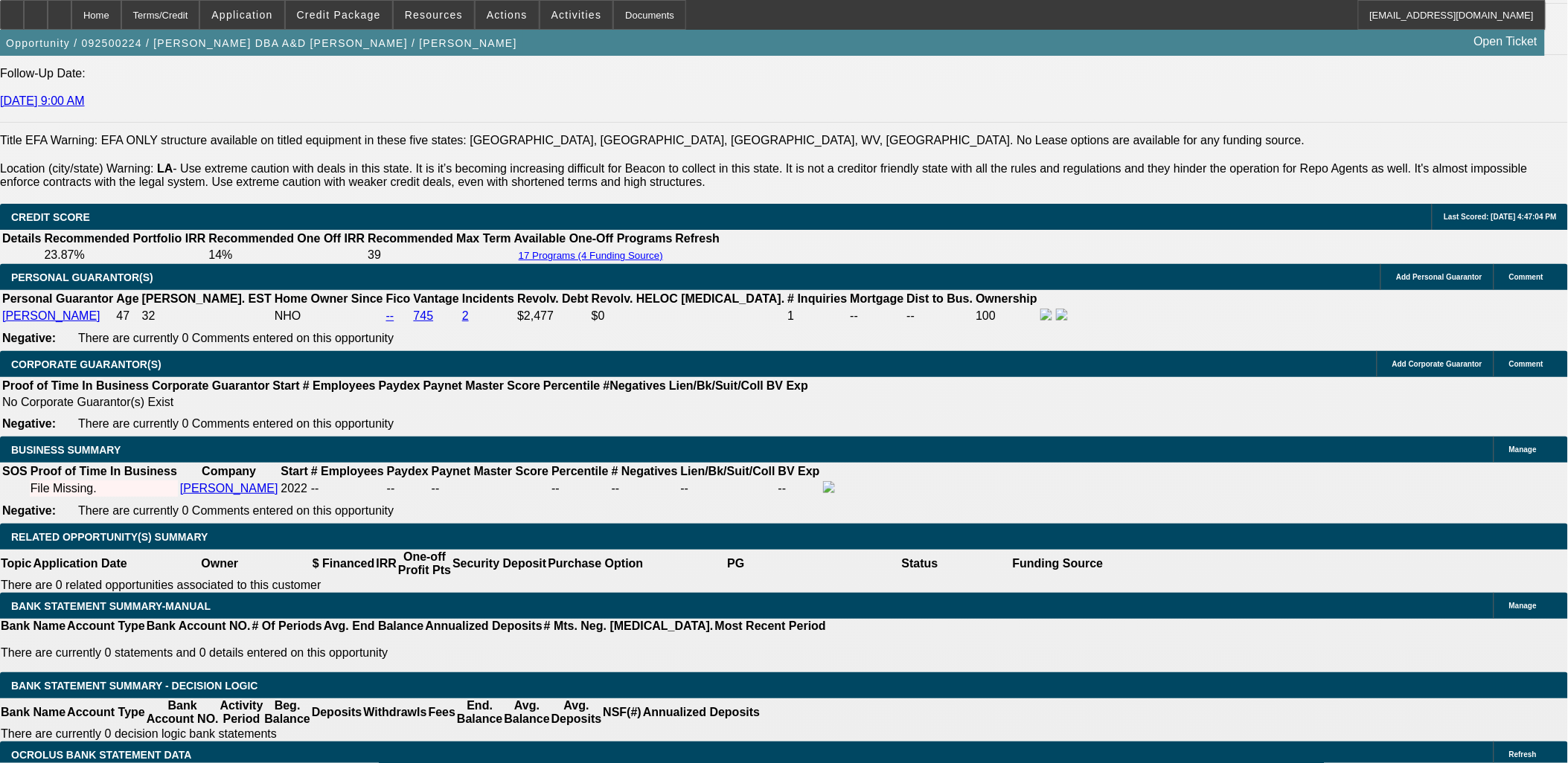
scroll to position [1901, 0]
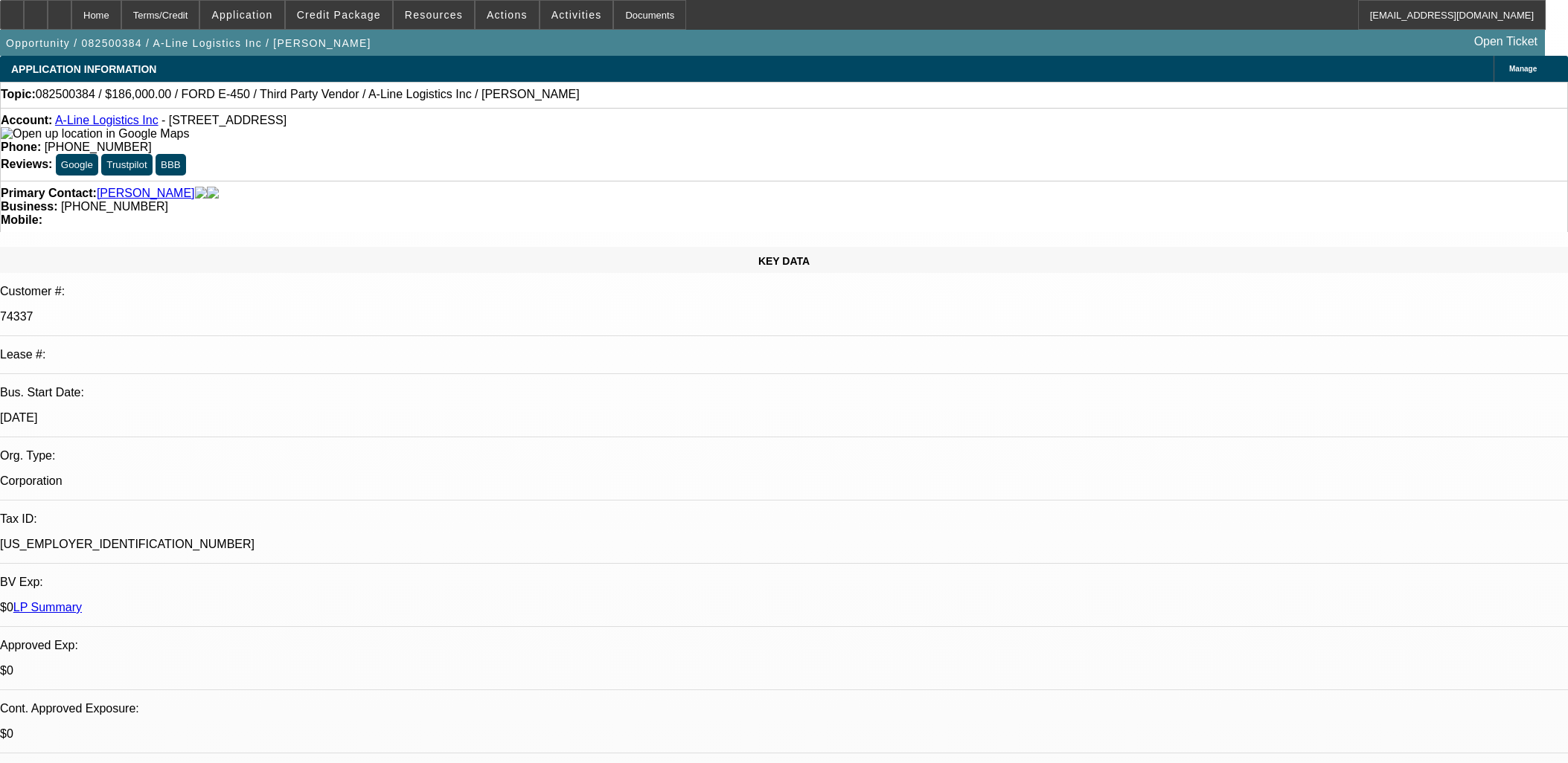
select select "0"
select select "6"
select select "0"
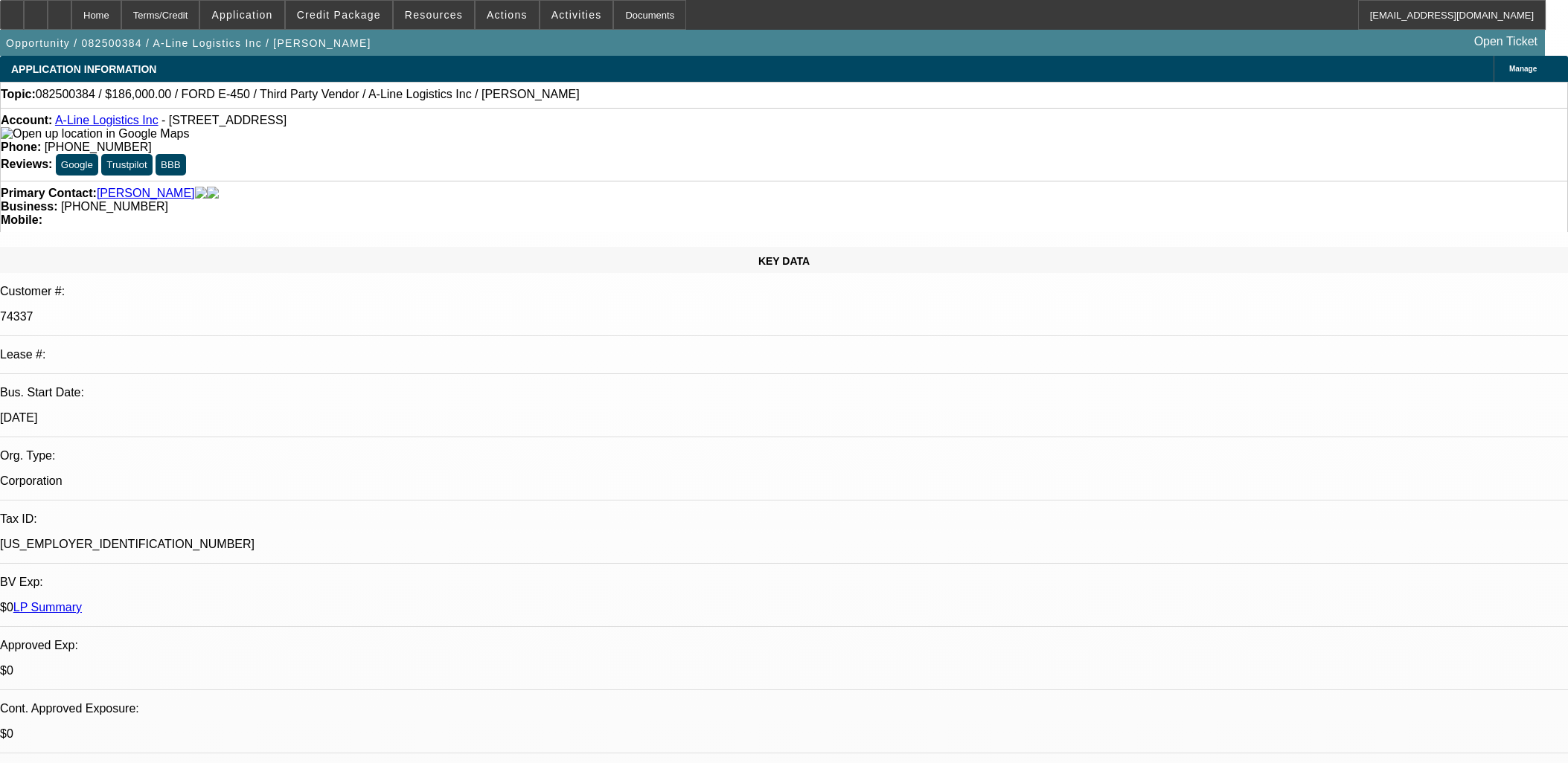
select select "0"
select select "0.1"
select select "4"
select select "0"
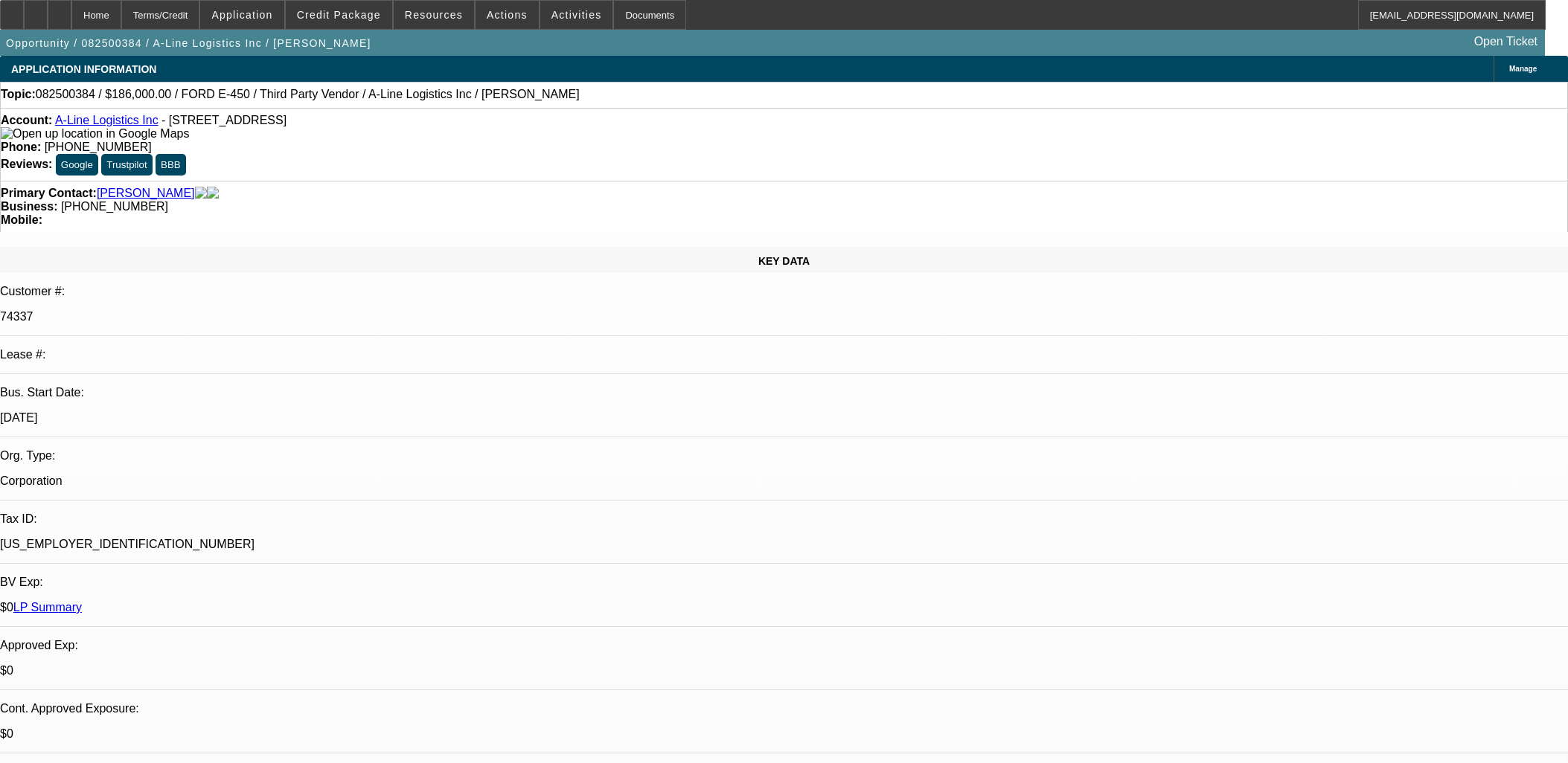
select select "0.1"
select select "4"
select select "0"
select select "0.1"
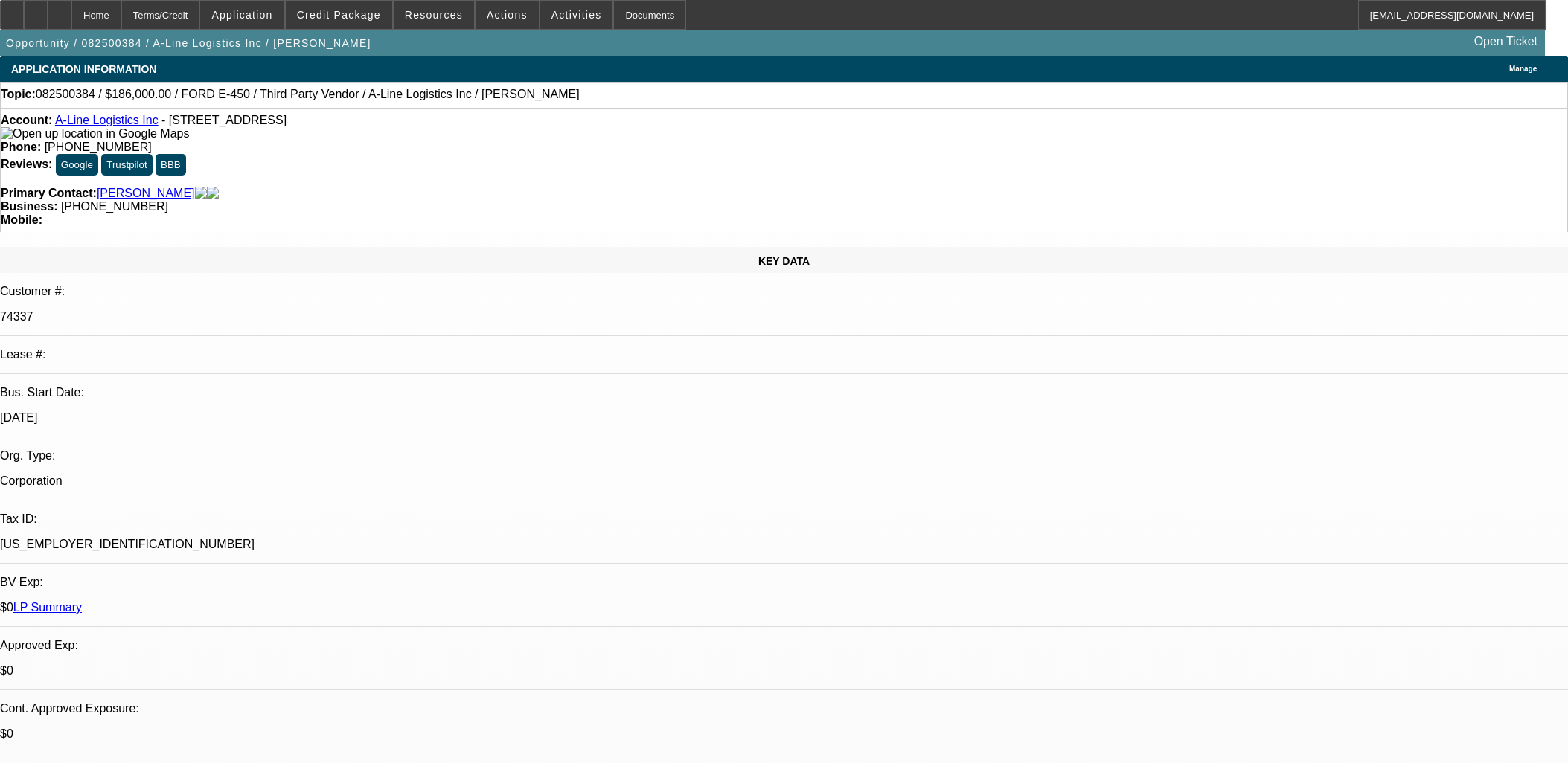
select select "4"
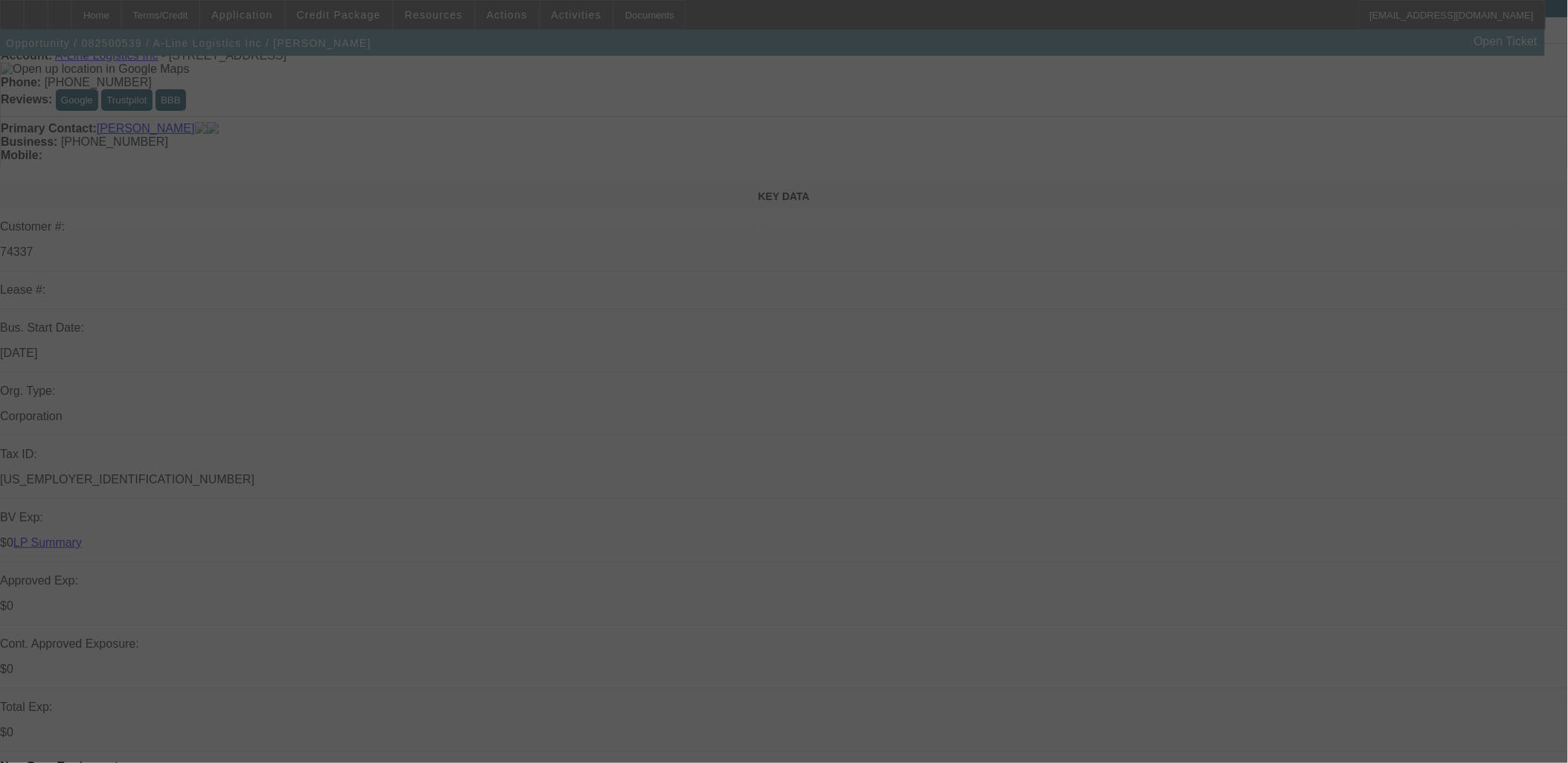
scroll to position [165, 0]
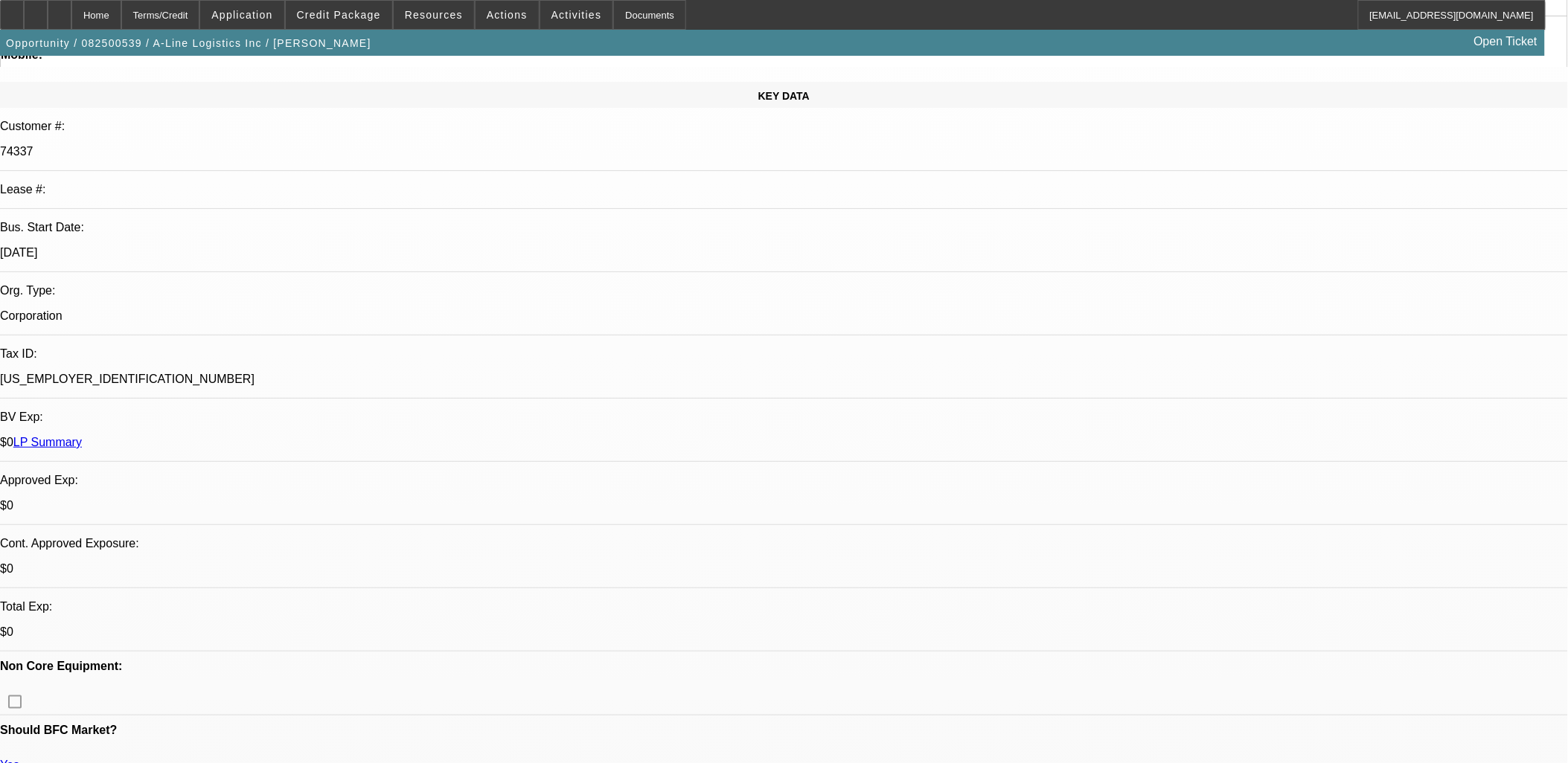
select select "0"
select select "0.1"
select select "0"
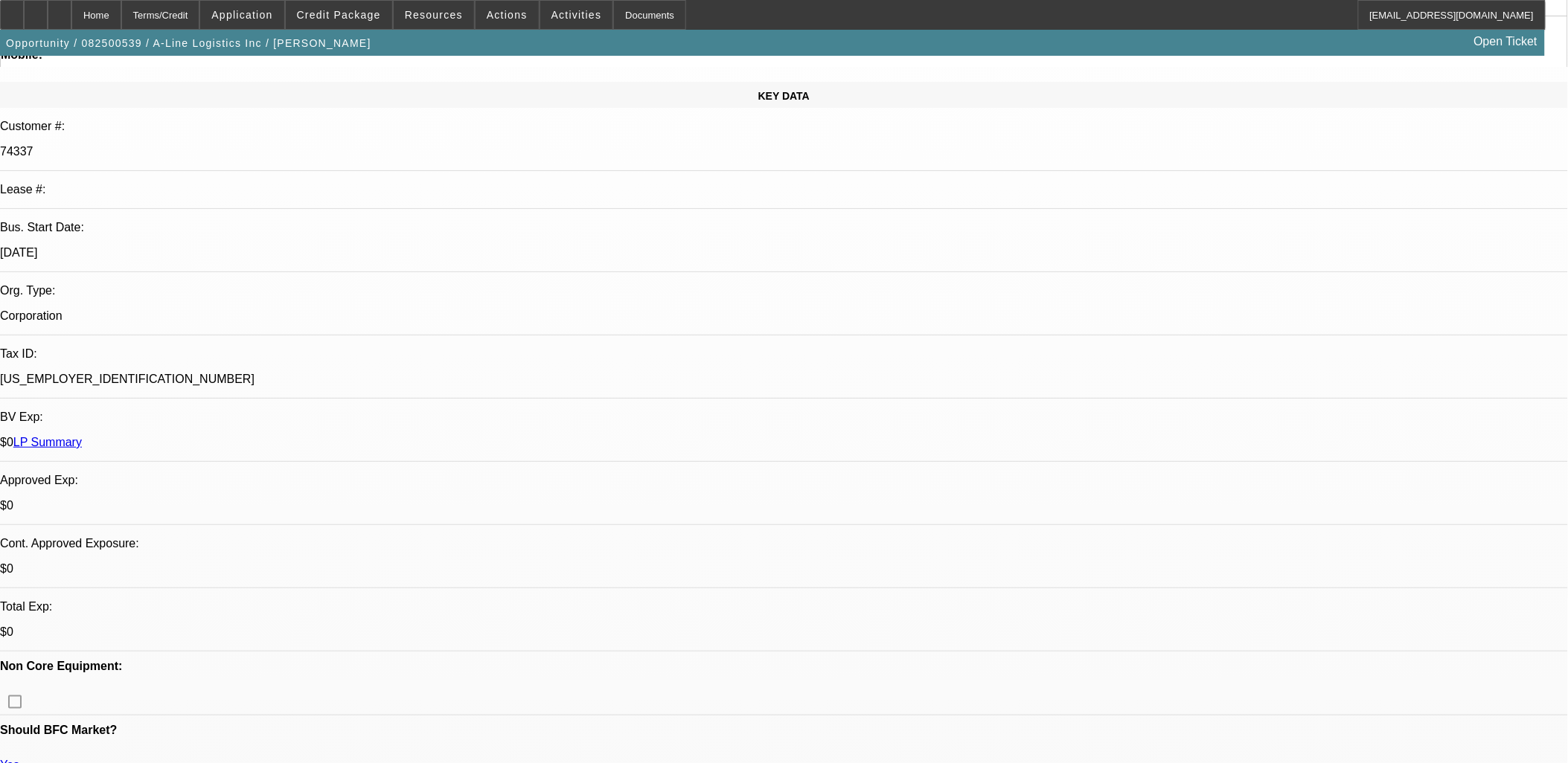
select select "0.1"
select select "0"
select select "0.1"
select select "0"
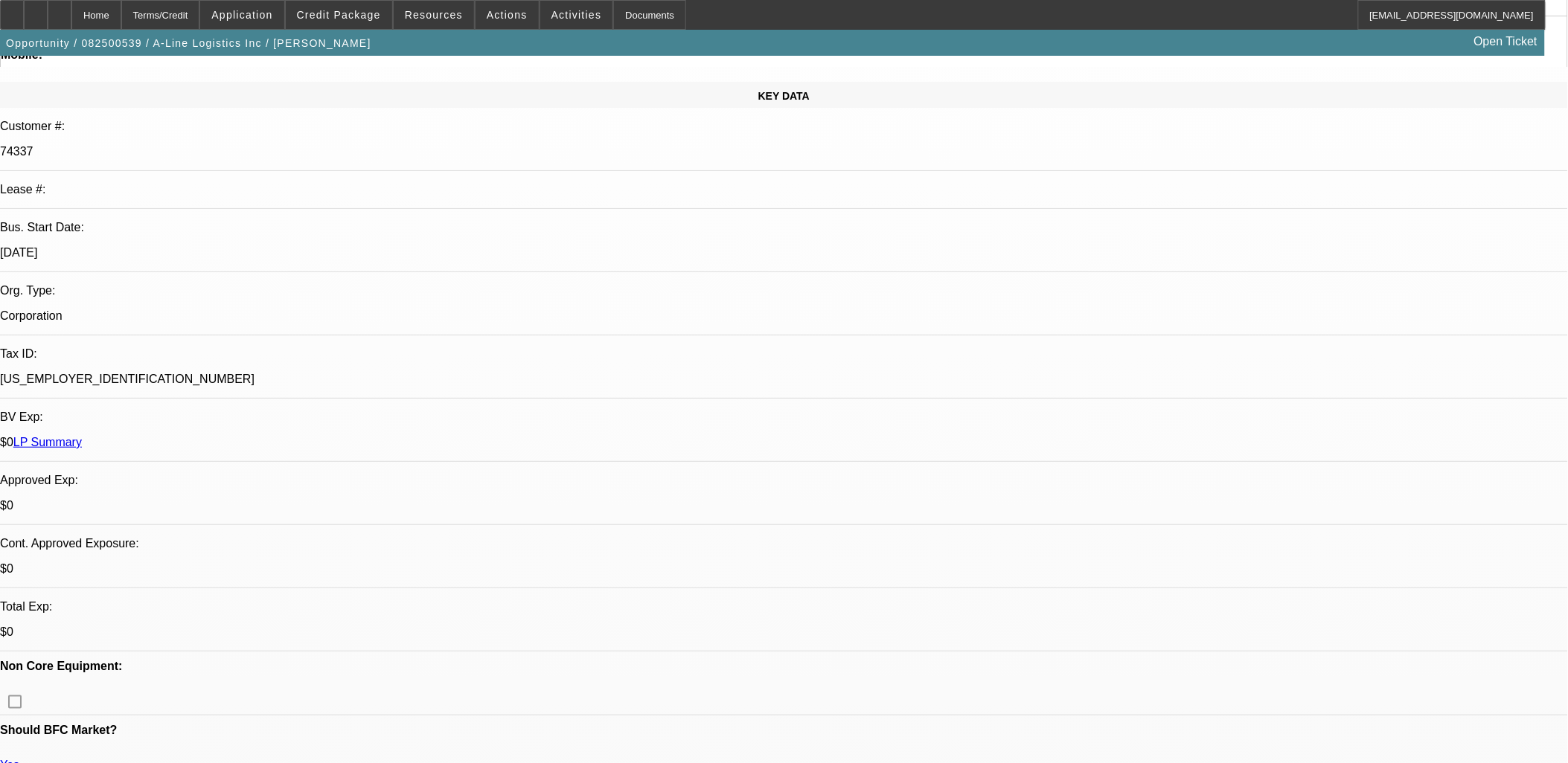
select select "0"
select select "0.1"
select select "1"
select select "4"
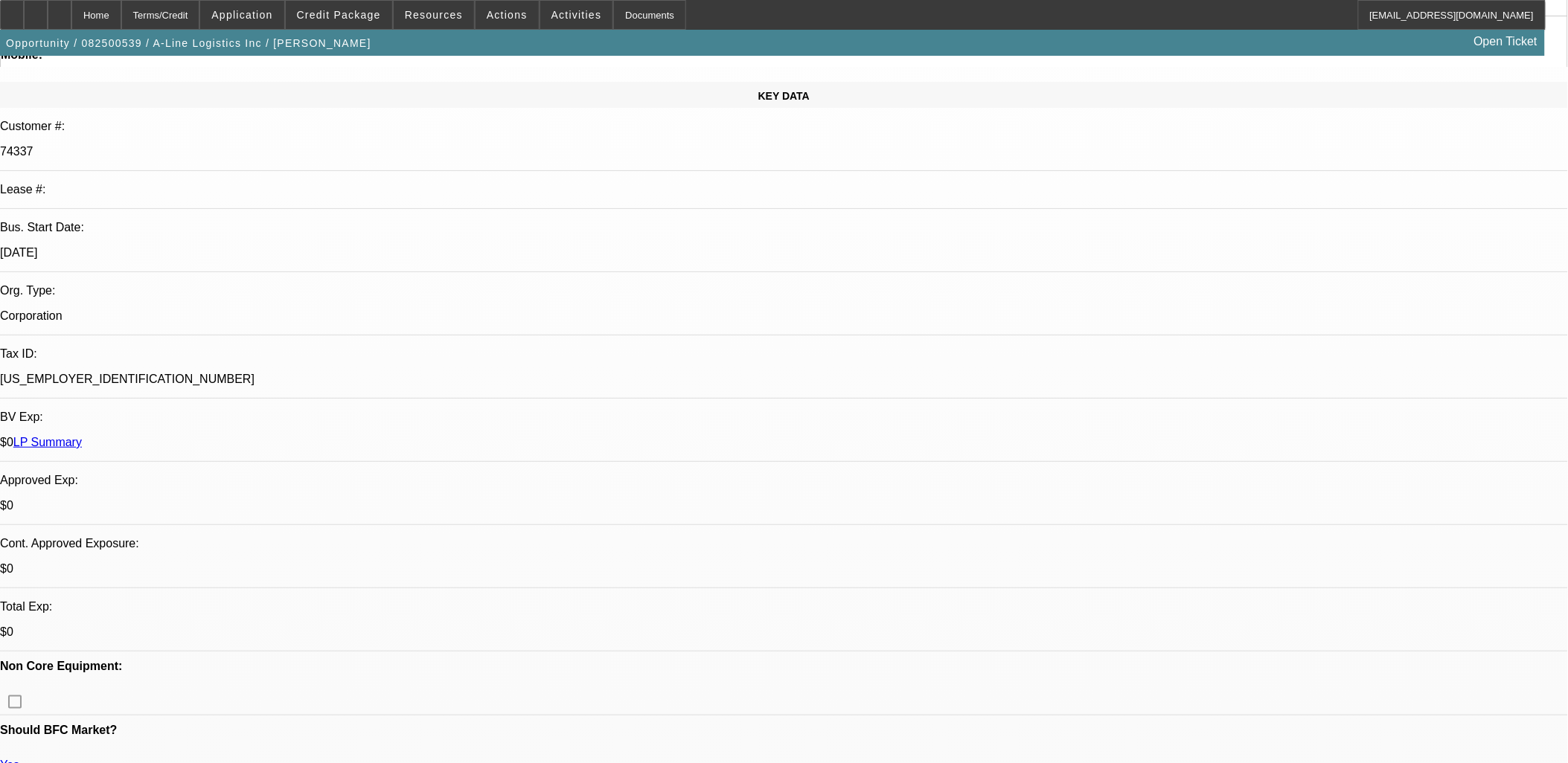
select select "1"
select select "4"
select select "1"
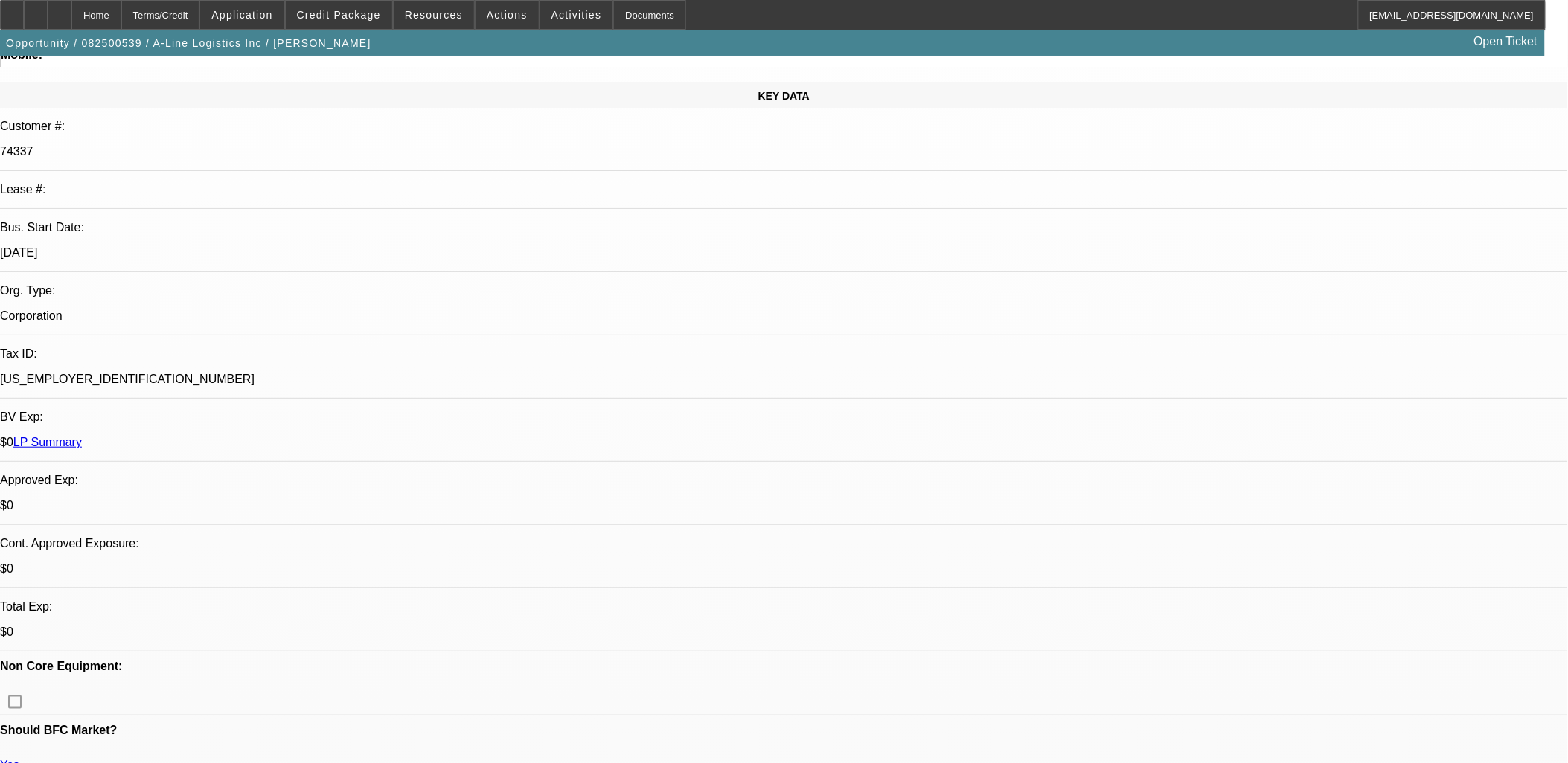
select select "4"
select select "1"
select select "4"
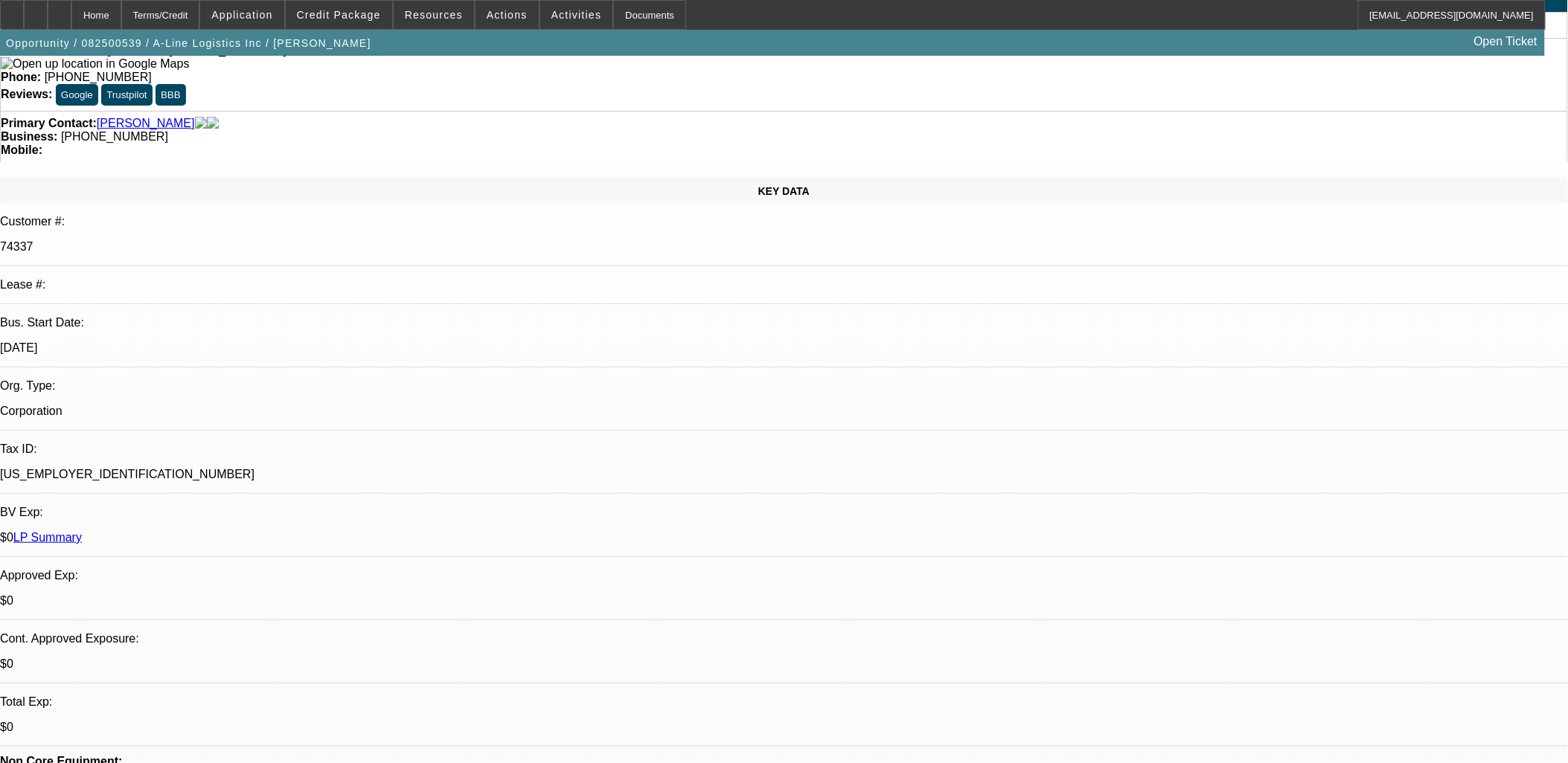
scroll to position [0, 0]
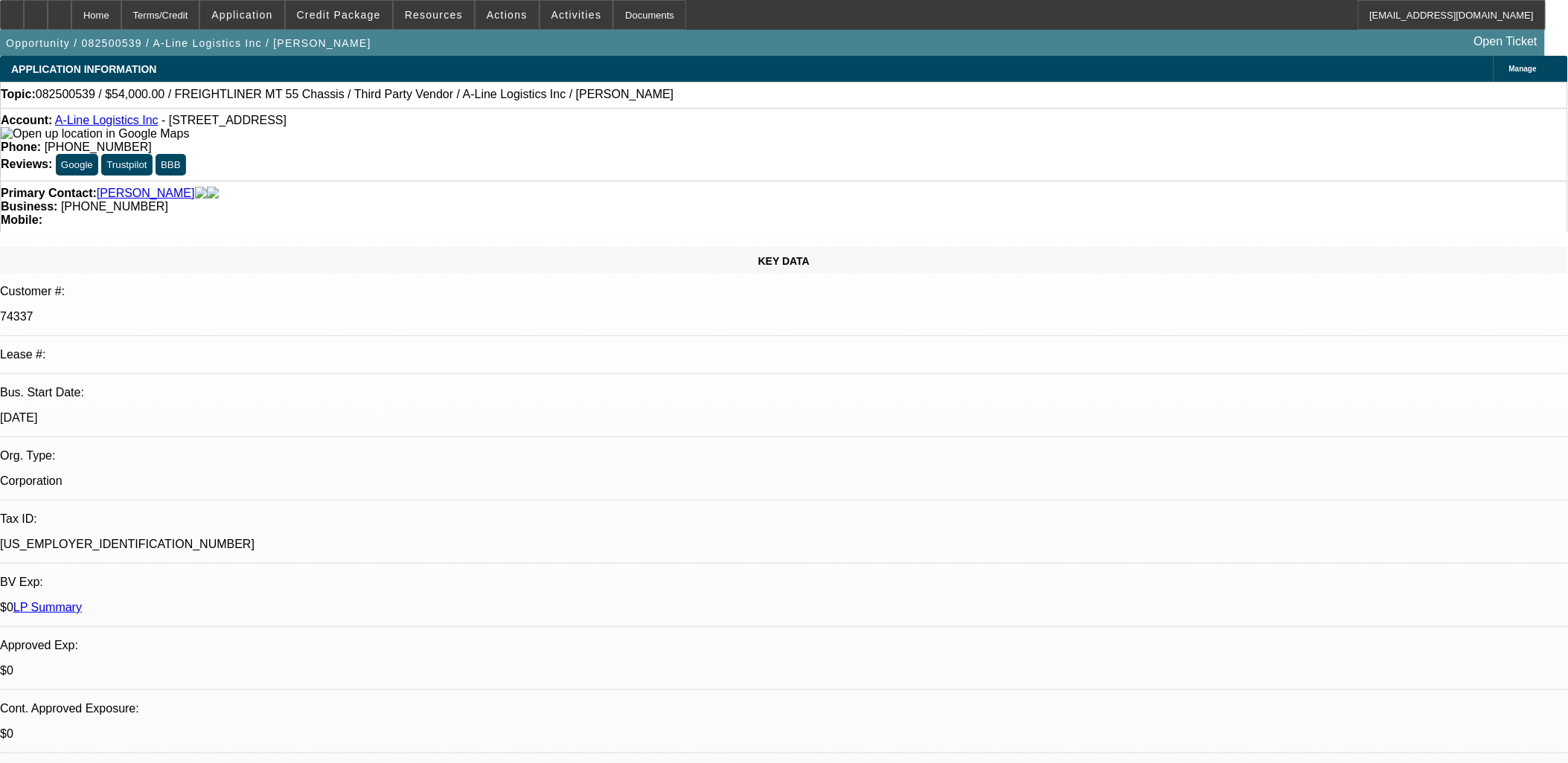
drag, startPoint x: 525, startPoint y: 343, endPoint x: 363, endPoint y: 331, distance: 162.4
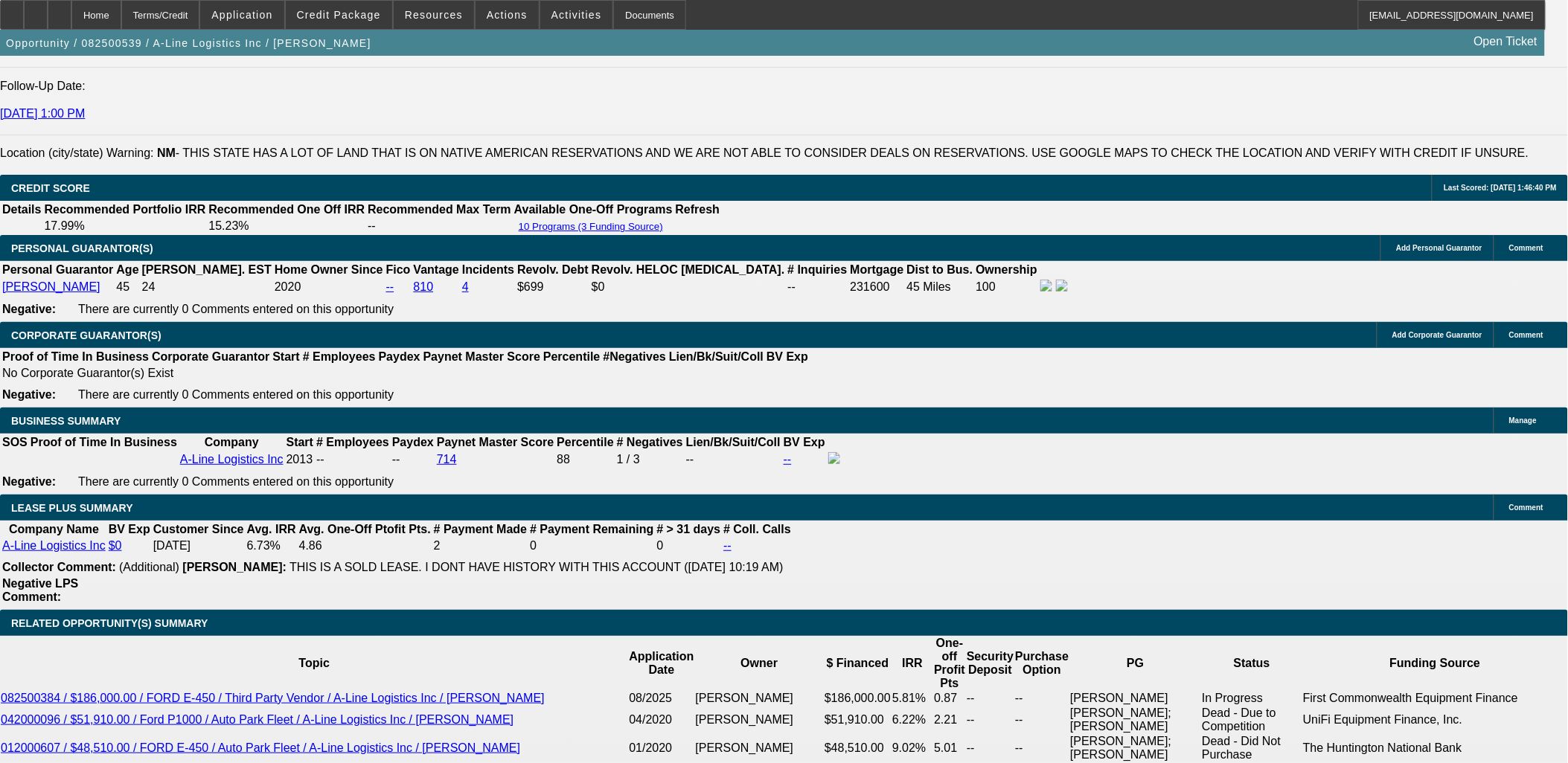
scroll to position [2148, 0]
